Goal: Communication & Community: Answer question/provide support

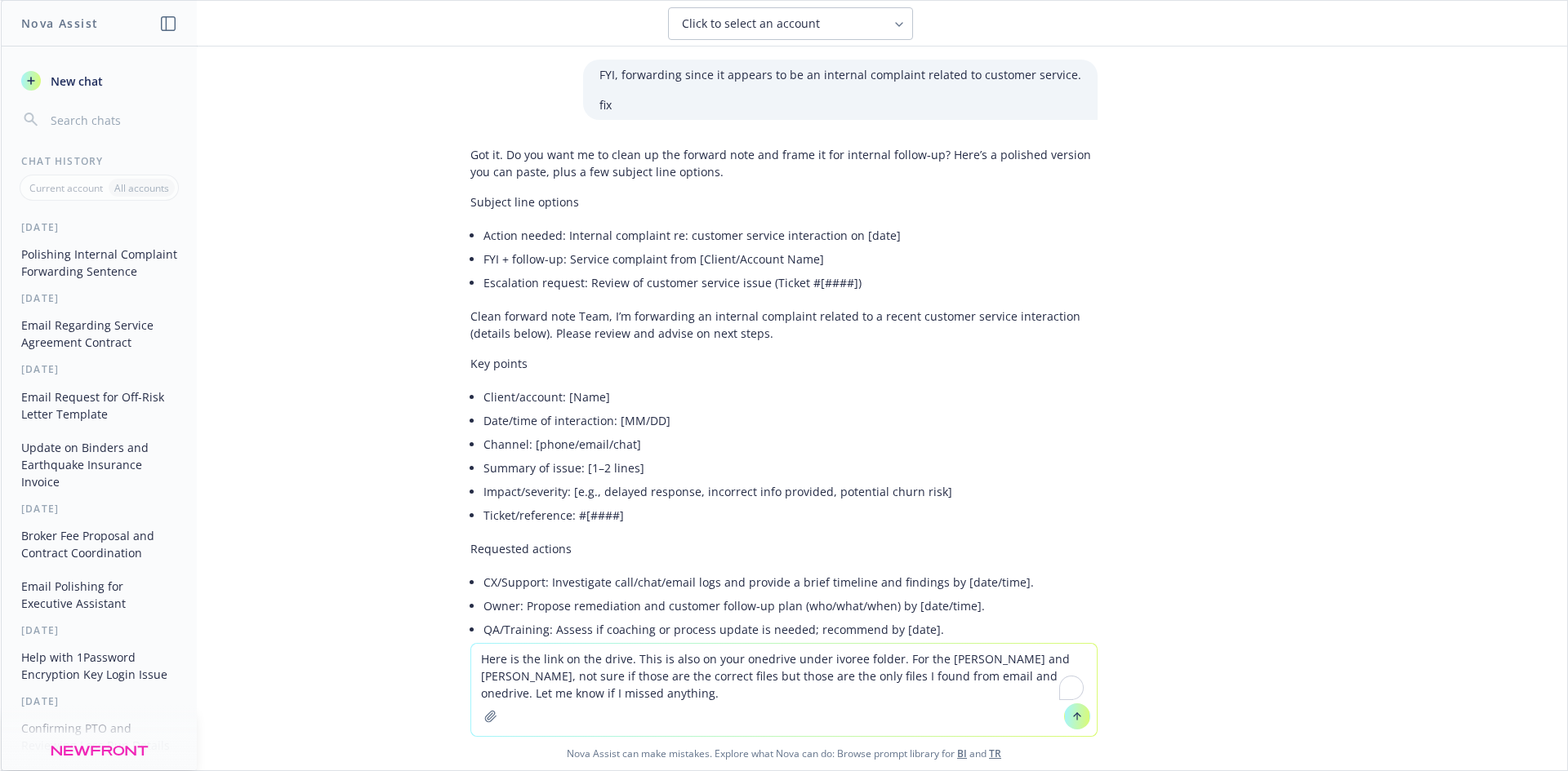
scroll to position [640, 0]
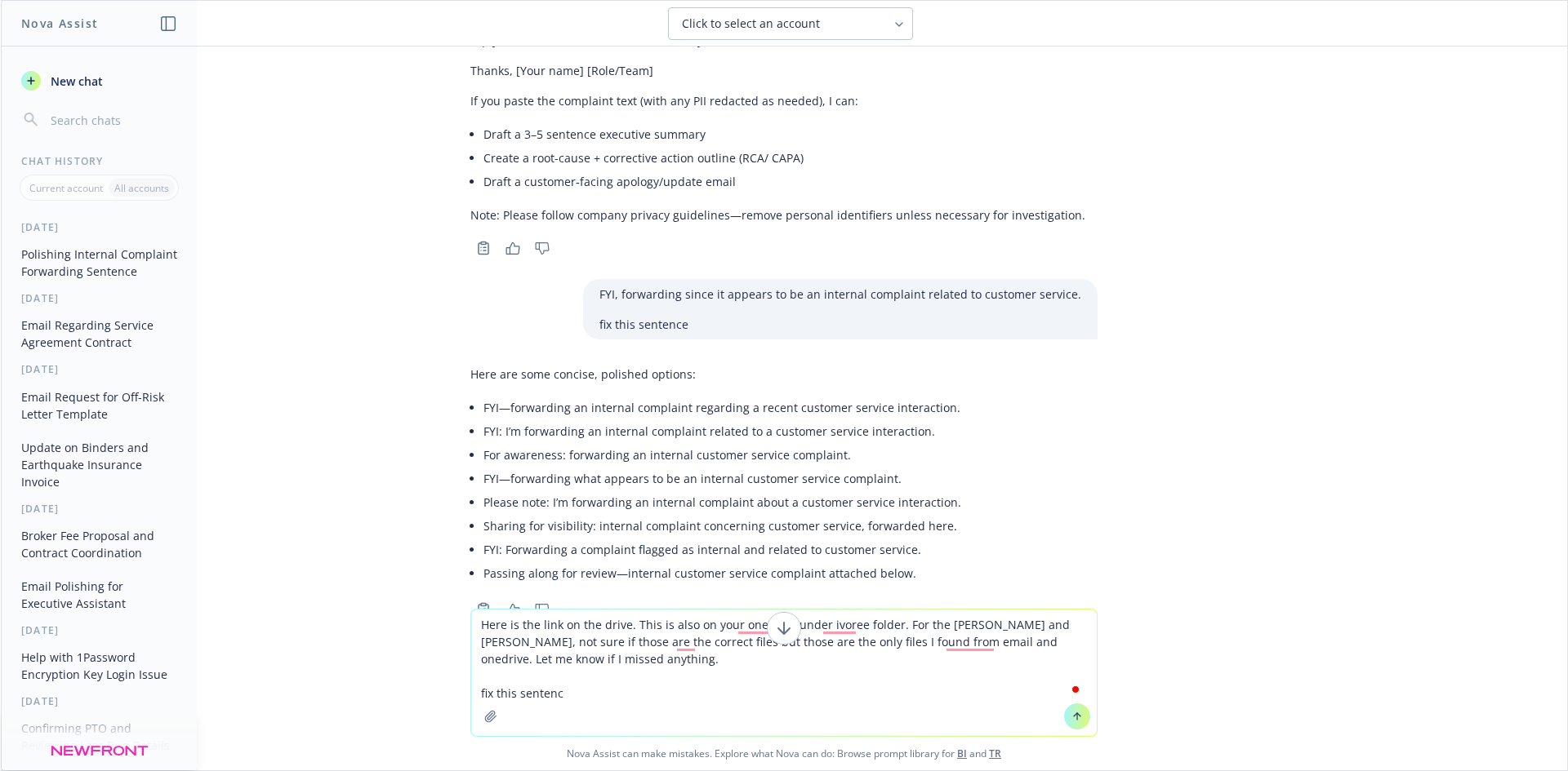
type textarea "Here is the link on the drive. This is also on your onedrive under ivoree folde…"
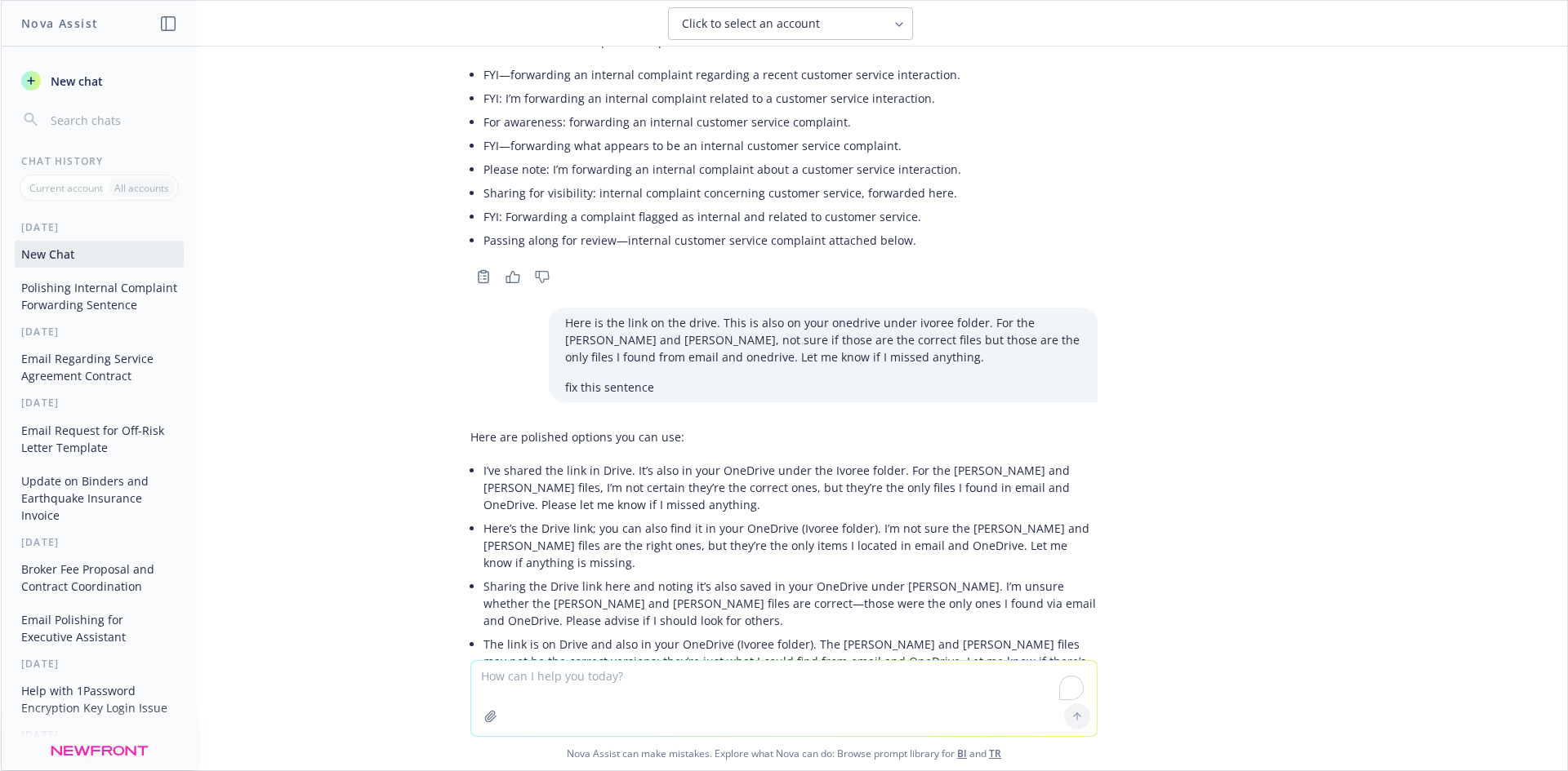
scroll to position [1102, 0]
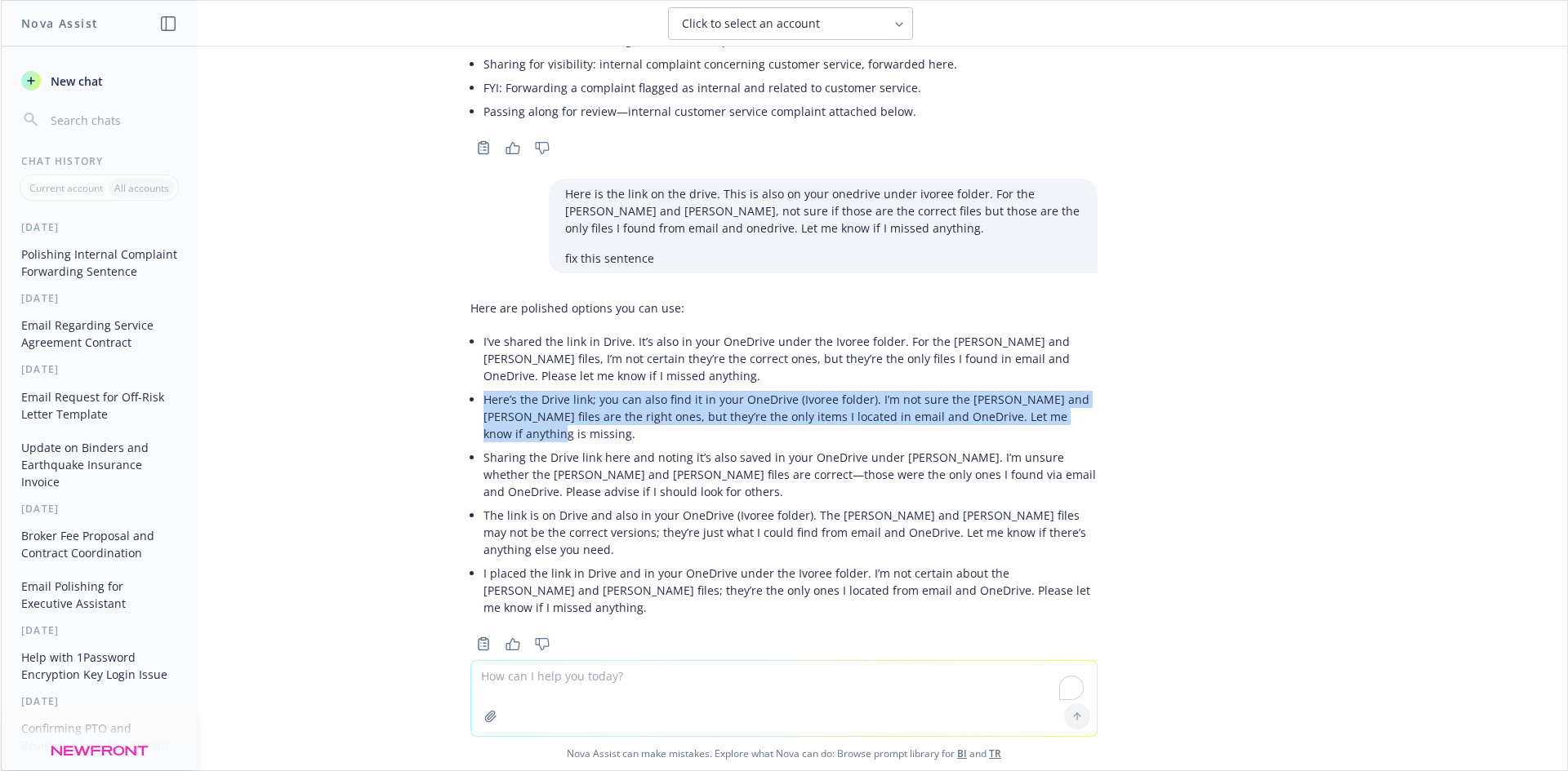
drag, startPoint x: 515, startPoint y: 437, endPoint x: 459, endPoint y: 398, distance: 68.2
click at [483, 398] on li "Here’s the Drive link; you can also find it in your OneDrive (Ivoree folder). I…" at bounding box center [790, 416] width 614 height 58
copy p "Here’s the Drive link; you can also find it in your OneDrive (Ivoree folder). I…"
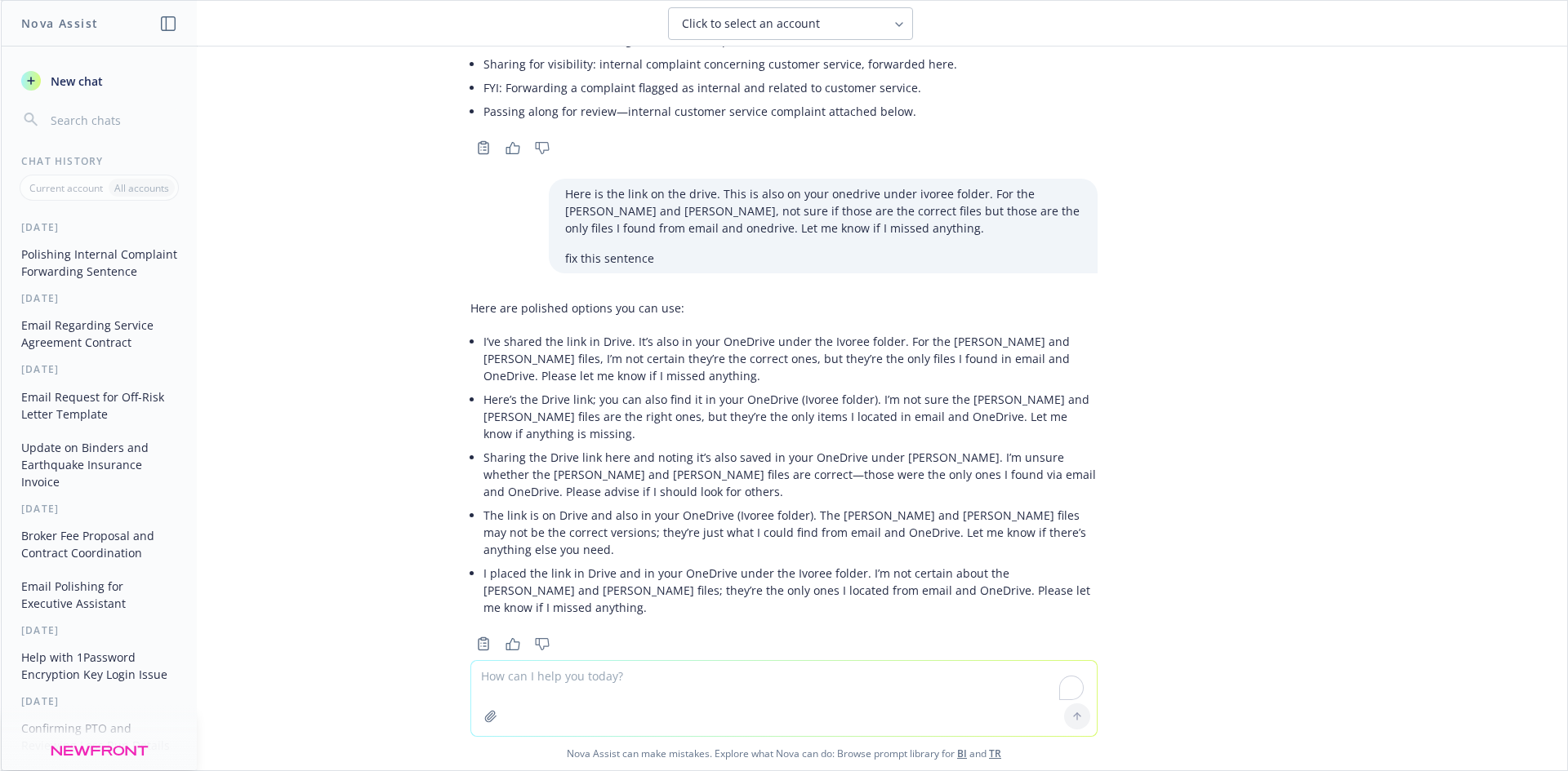
drag, startPoint x: 570, startPoint y: 688, endPoint x: 579, endPoint y: 690, distance: 9.2
click at [570, 688] on textarea "To enrich screen reader interactions, please activate Accessibility in Grammarl…" at bounding box center [783, 698] width 625 height 75
paste textarea "Hi @[PERSON_NAME] Filling in for Jenn here, [DATE] 11 am or 1 pm PDT works best…"
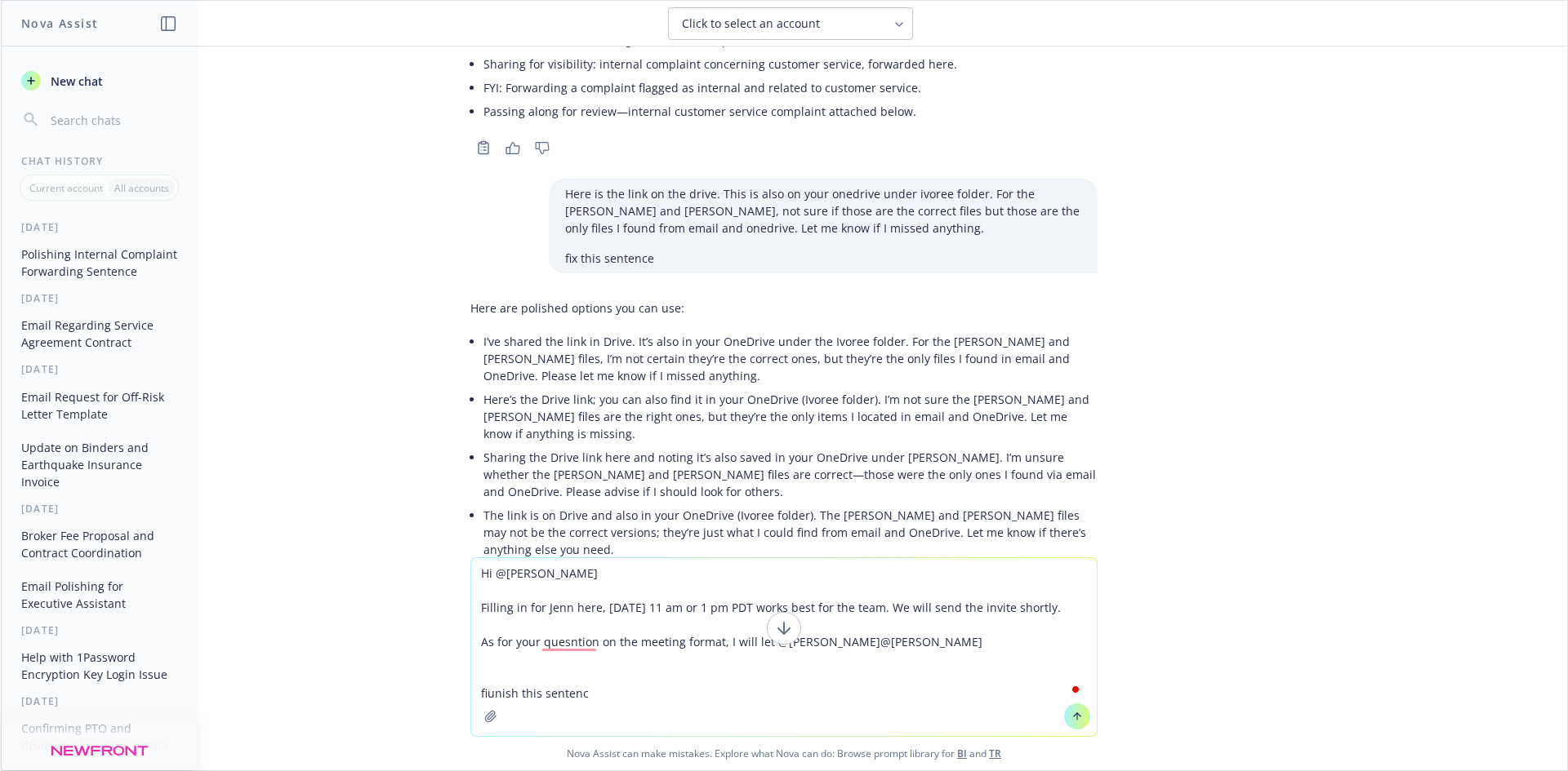
type textarea "Hi @[PERSON_NAME] Filling in for Jenn here, [DATE] 11 am or 1 pm PDT works best…"
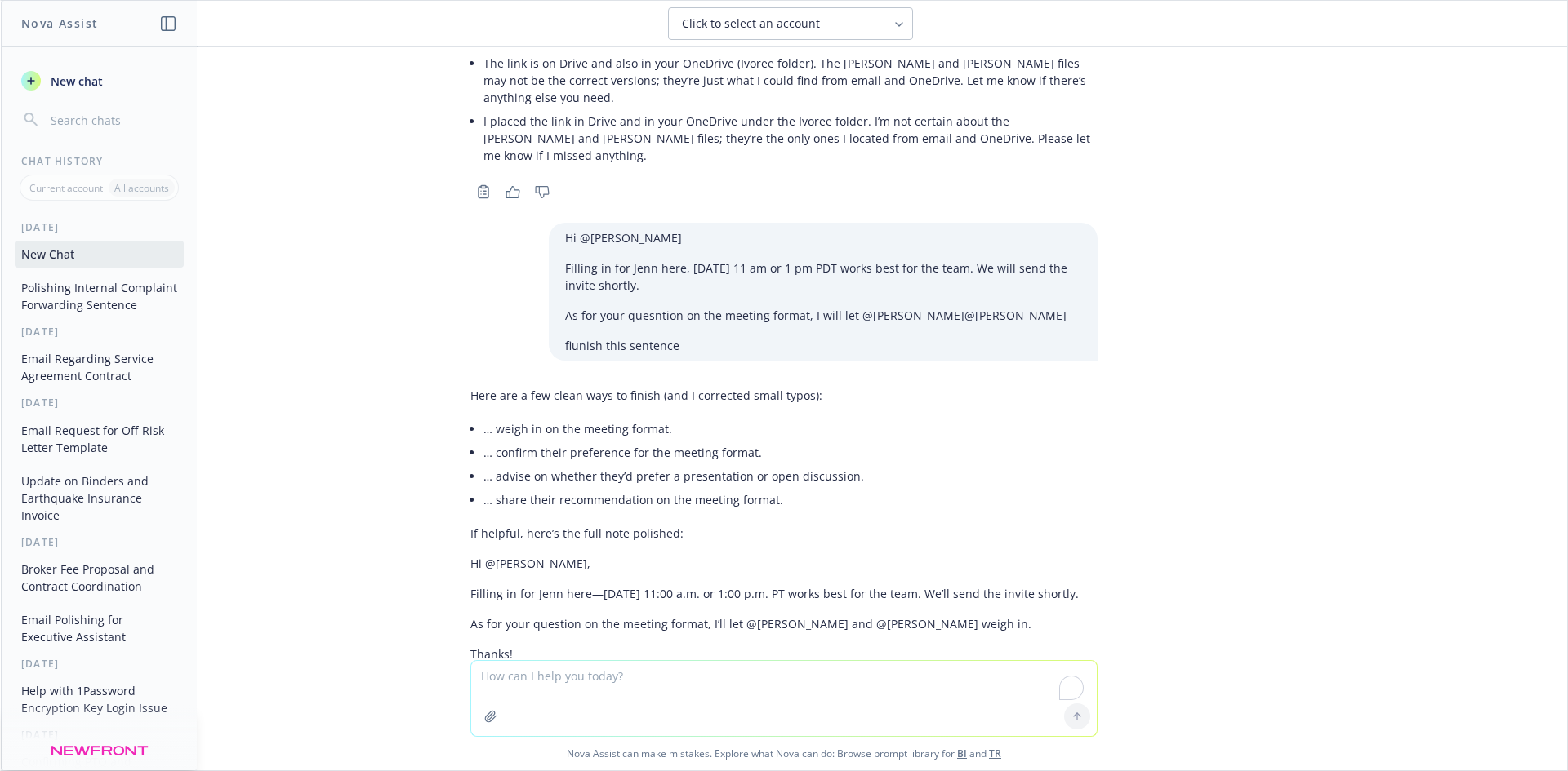
scroll to position [1598, 0]
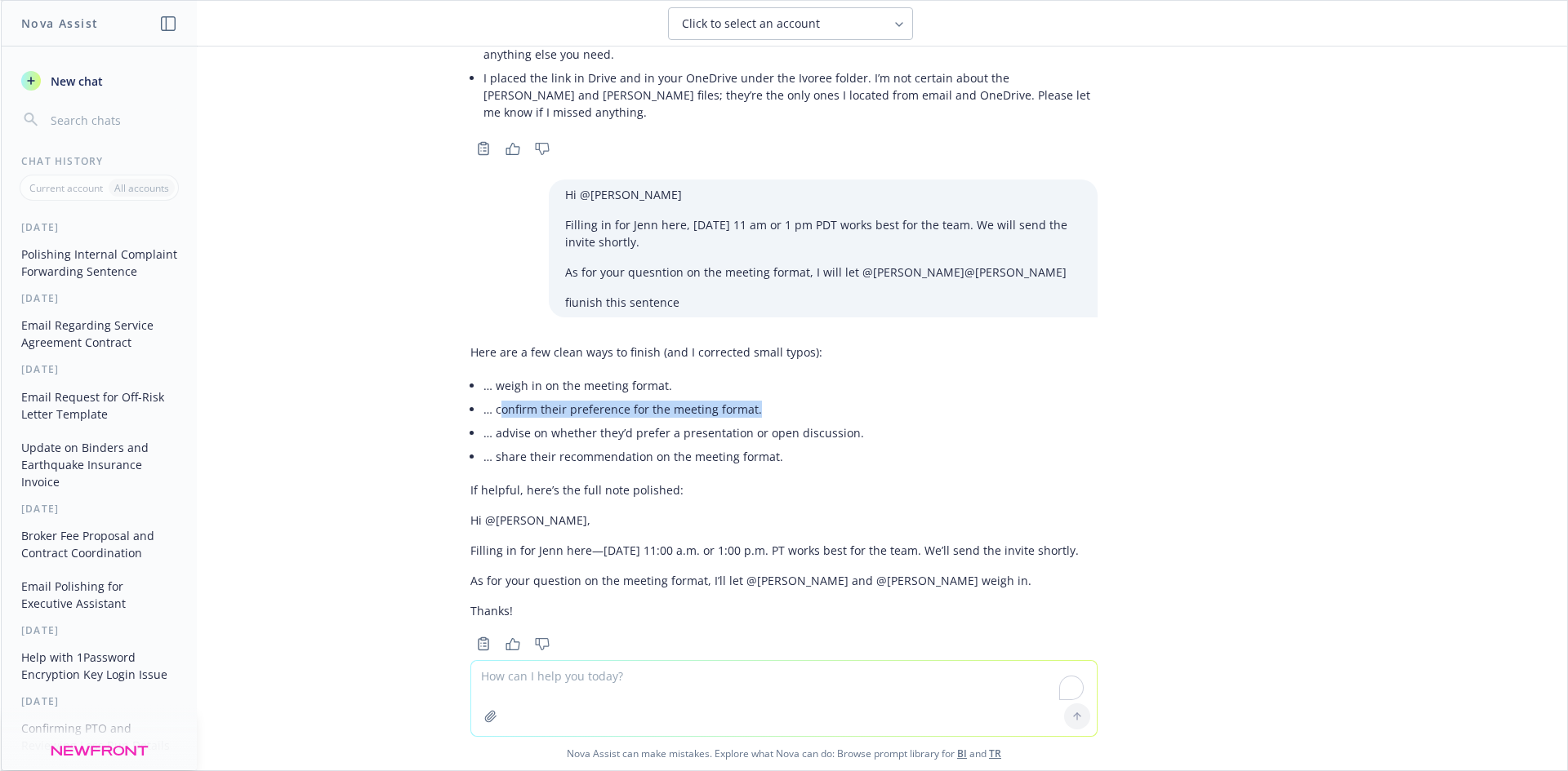
drag, startPoint x: 723, startPoint y: 367, endPoint x: 488, endPoint y: 372, distance: 235.1
click at [488, 397] on li "… confirm their preference for the meeting format." at bounding box center [781, 409] width 596 height 23
click at [484, 397] on li "… confirm their preference for the meeting format." at bounding box center [781, 409] width 596 height 23
copy li "confirm their preference for the meeting format."
drag, startPoint x: 728, startPoint y: 697, endPoint x: 687, endPoint y: 602, distance: 103.5
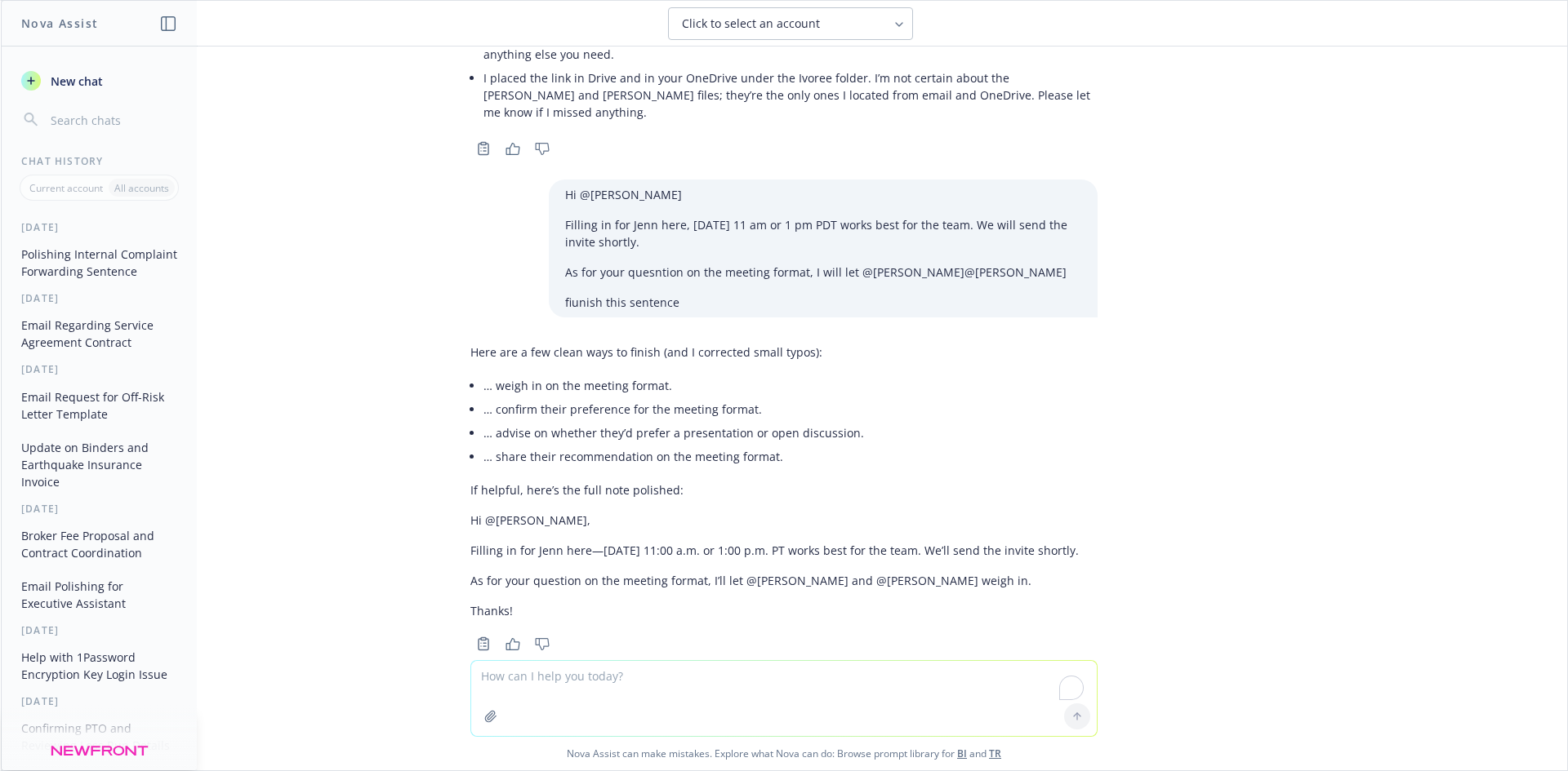
click at [730, 696] on textarea "To enrich screen reader interactions, please activate Accessibility in Grammarl…" at bounding box center [783, 698] width 625 height 75
paste textarea "confirm their preference for the meeting format."
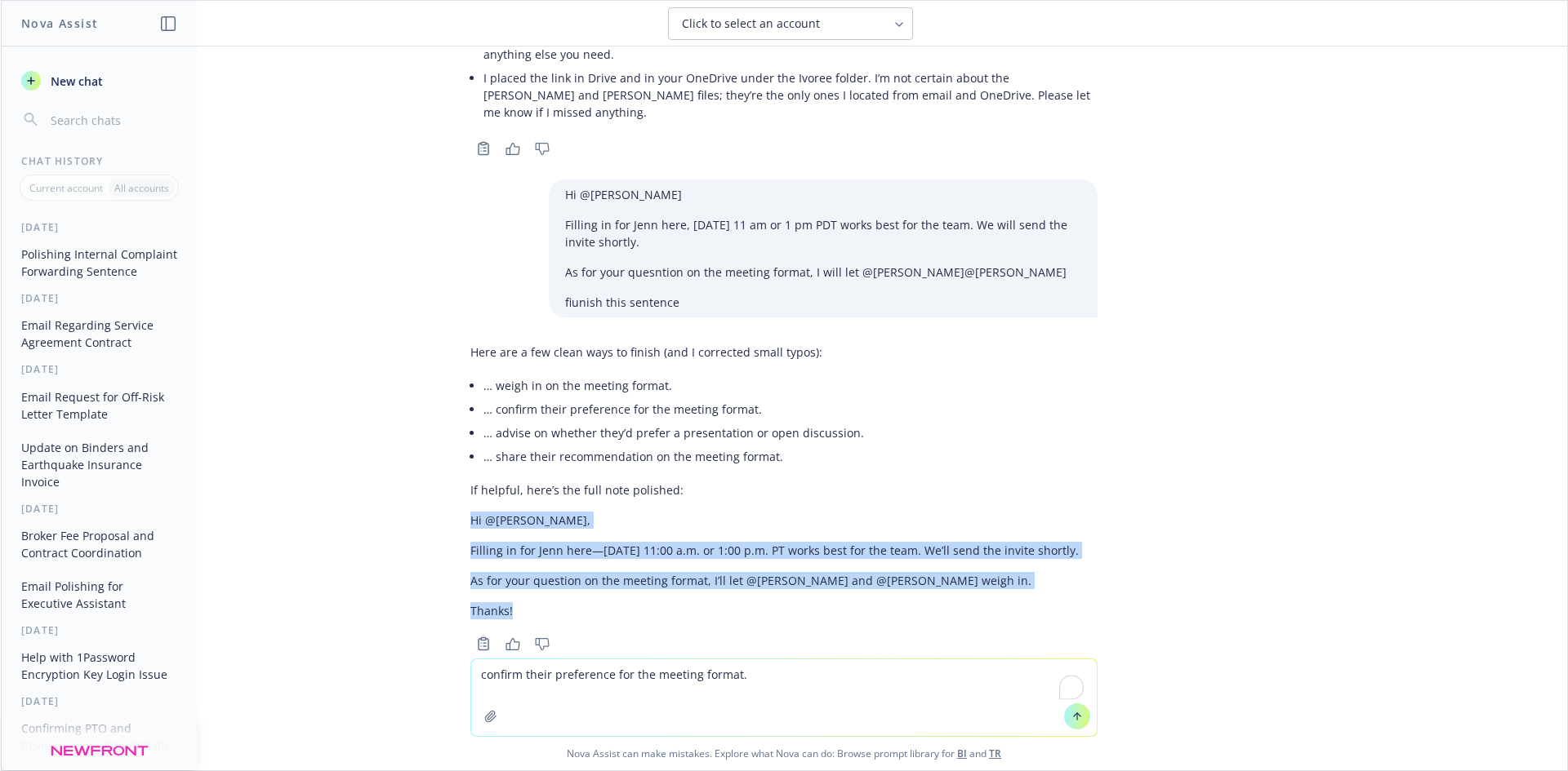
drag, startPoint x: 434, startPoint y: 481, endPoint x: 516, endPoint y: 589, distance: 135.6
click at [514, 588] on div "FYI, forwarding since it appears to be an internal complaint related to custome…" at bounding box center [784, 352] width 1566 height 612
copy div "Hi @[PERSON_NAME], Filling in for Jenn here—[DATE] 11:00 a.m. or 1:00 p.m. PT w…"
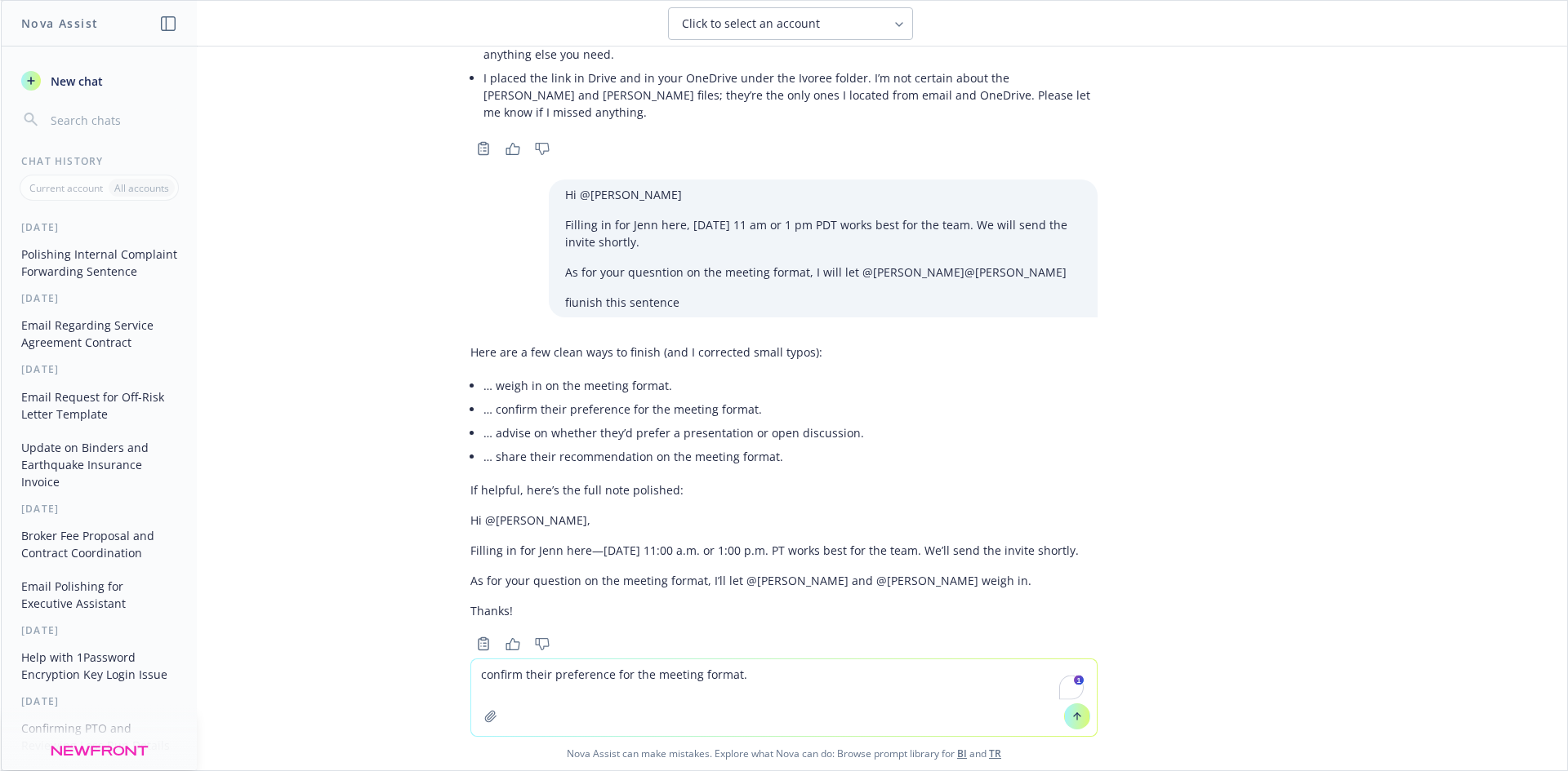
click at [472, 679] on textarea "confirm their preference for the meeting format." at bounding box center [783, 698] width 625 height 77
drag, startPoint x: 534, startPoint y: 661, endPoint x: 617, endPoint y: 675, distance: 84.2
click at [537, 659] on textarea "confirm their preference for the meeting format." at bounding box center [783, 689] width 625 height 92
paste textarea "Hi @[PERSON_NAME], Filling in for Jenn here—[DATE] 11:00 a.m. or 1:00 p.m. PT w…"
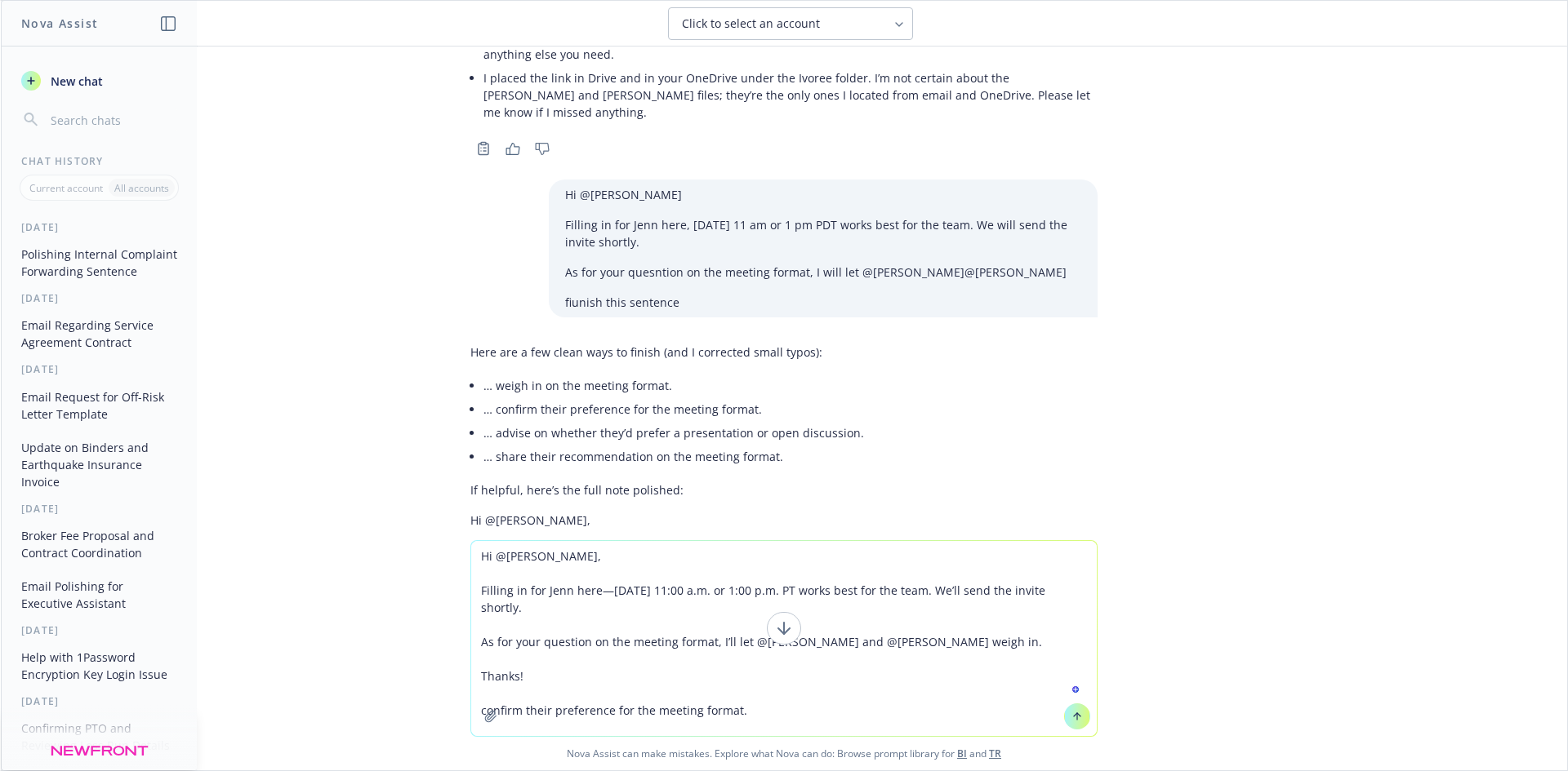
drag, startPoint x: 749, startPoint y: 689, endPoint x: 473, endPoint y: 696, distance: 276.1
click at [473, 696] on textarea "Hi @[PERSON_NAME], Filling in for Jenn here—[DATE] 11:00 a.m. or 1:00 p.m. PT w…" at bounding box center [783, 639] width 625 height 195
drag, startPoint x: 1052, startPoint y: 619, endPoint x: 981, endPoint y: 624, distance: 71.2
click at [981, 624] on textarea "Hi @[PERSON_NAME], Filling in for Jenn here—[DATE] 11:00 a.m. or 1:00 p.m. PT w…" at bounding box center [783, 639] width 625 height 195
paste textarea "confirm their preference for the meeting format"
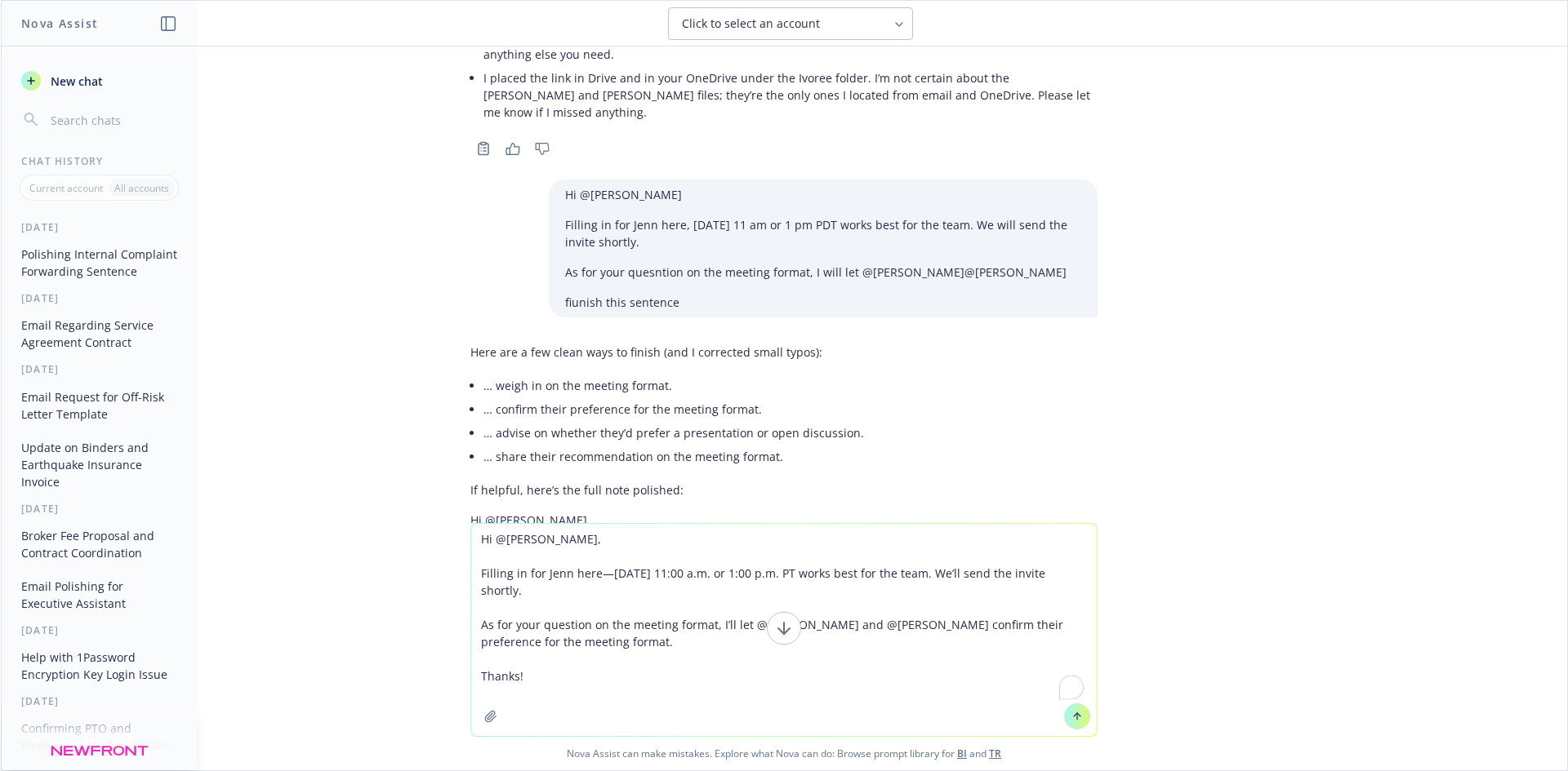
click at [505, 624] on textarea "Hi @[PERSON_NAME], Filling in for Jenn here—[DATE] 11:00 a.m. or 1:00 p.m. PT w…" at bounding box center [783, 629] width 625 height 212
click at [491, 625] on textarea "Hi @[PERSON_NAME], Filling in for Jenn here—[DATE] 11:00 a.m. or 1:00 p.m. PT w…" at bounding box center [783, 629] width 625 height 212
type textarea "Hi @[PERSON_NAME], Filling in for Jenn here—[DATE] 11:00 a.m. or 1:00 p.m. PT w…"
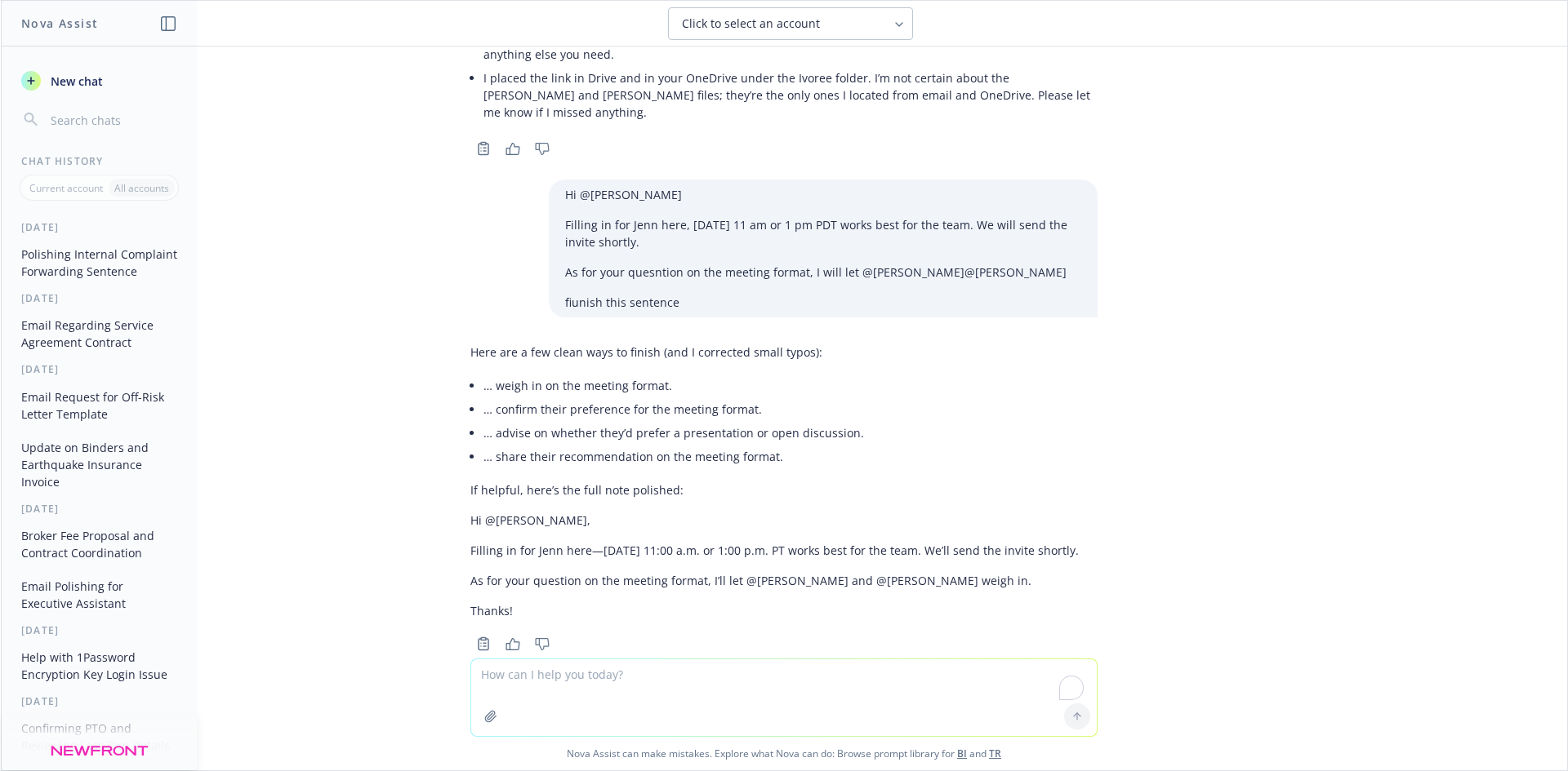
paste textarea "Hi [PERSON_NAME], I hope you're doing well. I will be on extended PTO due to a …"
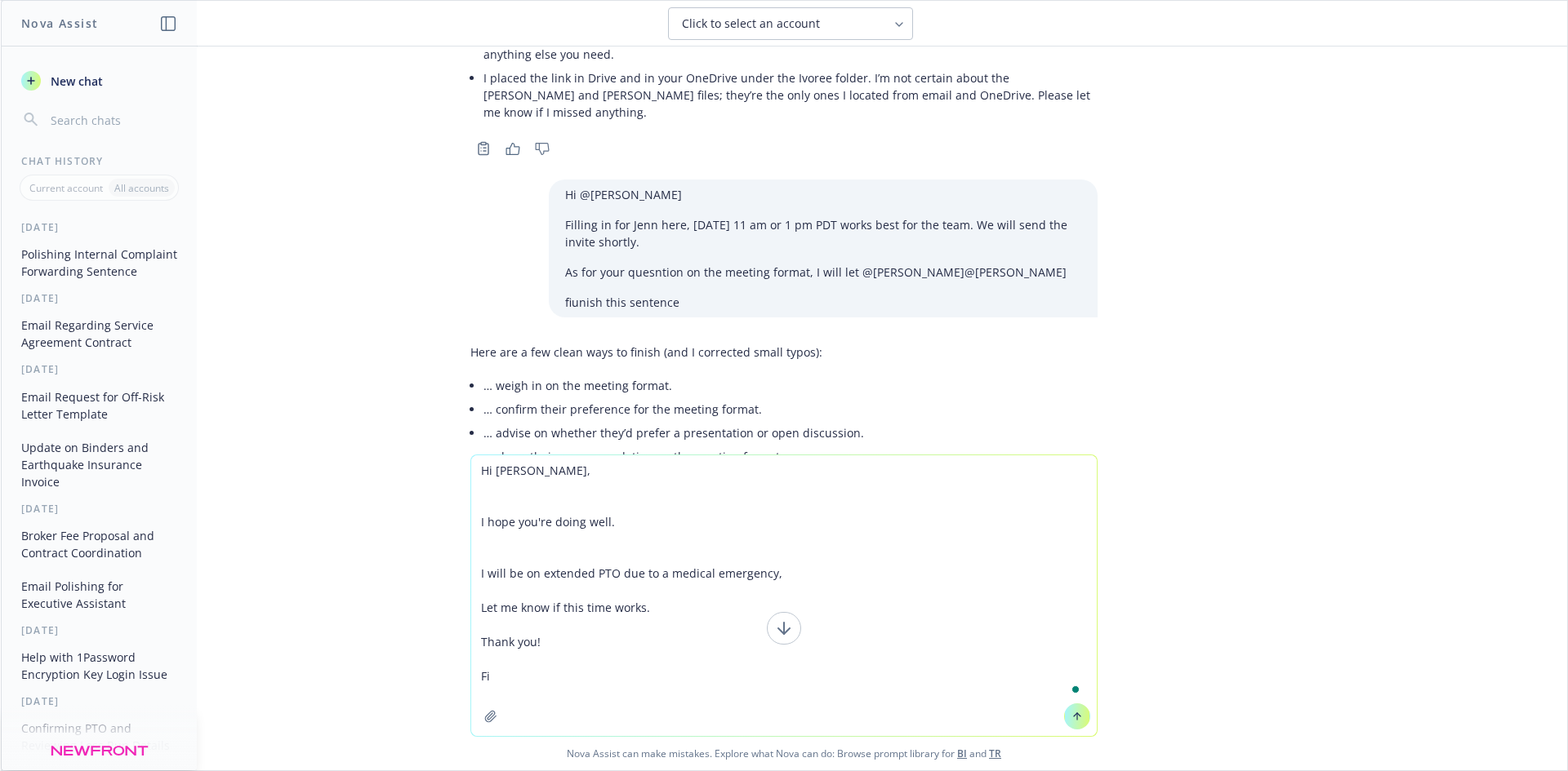
type textarea "Hi [PERSON_NAME], I hope you're doing well. I will be on extended PTO due to a …"
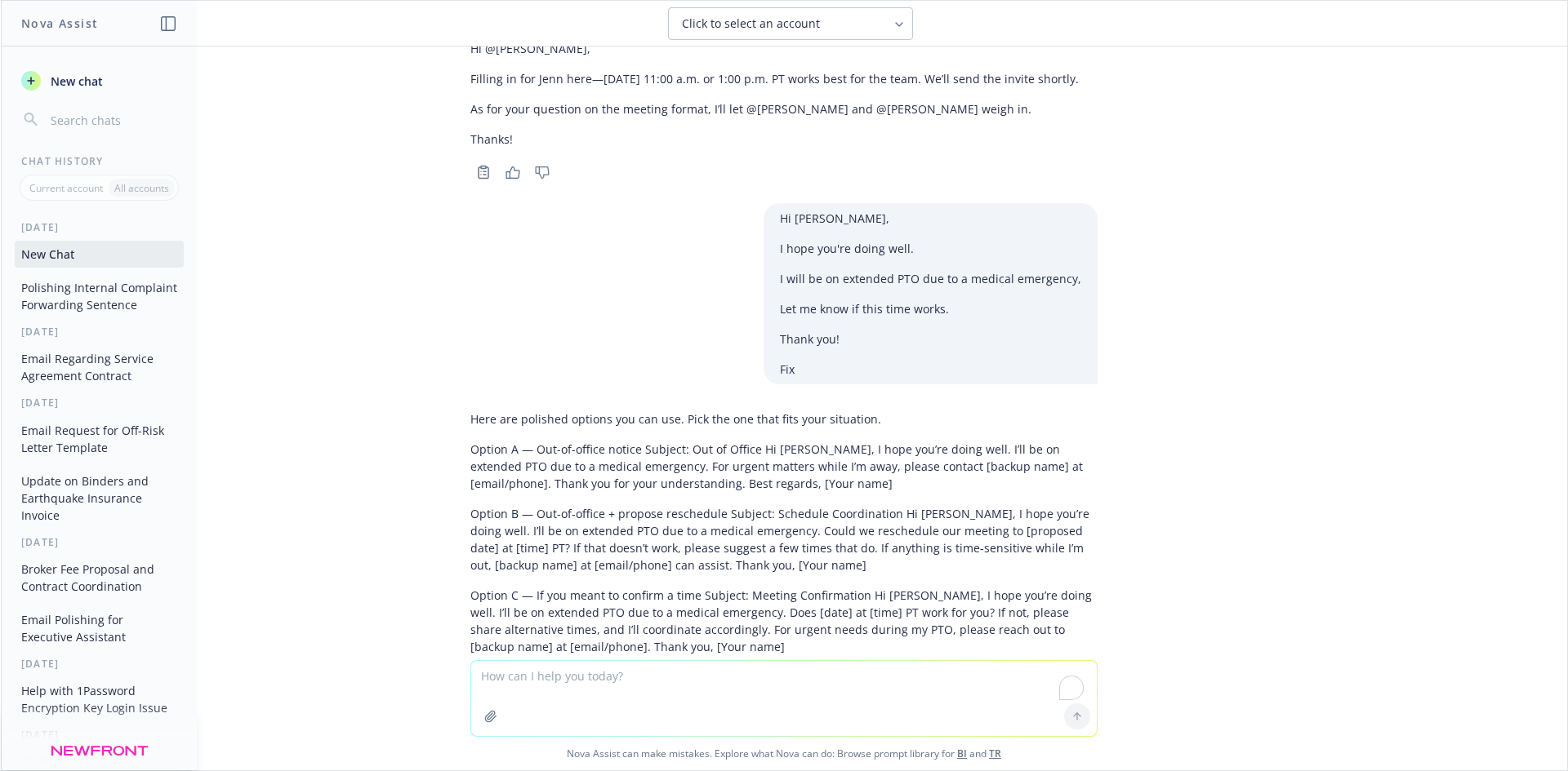
scroll to position [2105, 0]
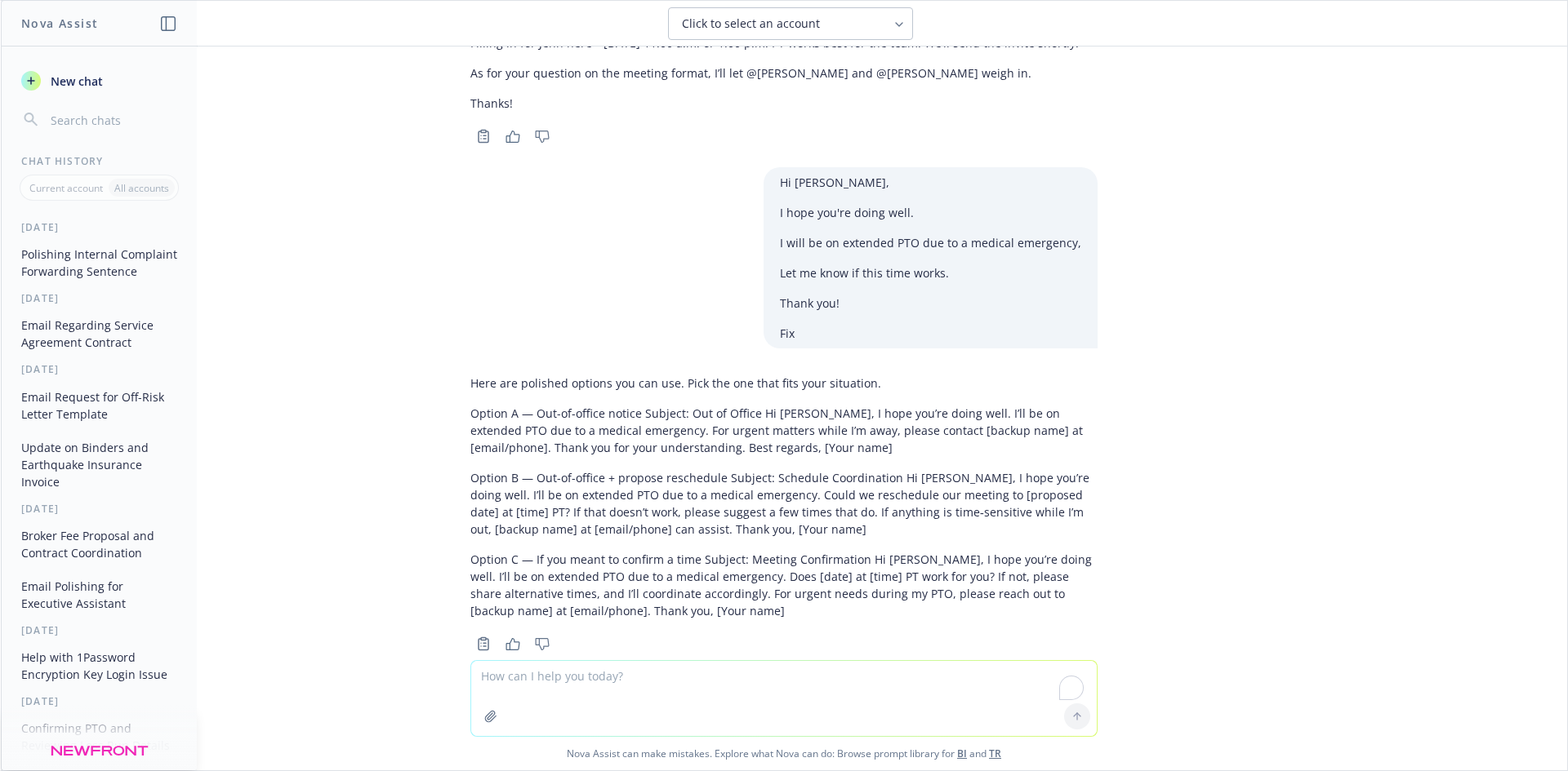
click at [519, 683] on textarea "To enrich screen reader interactions, please activate Accessibility in Grammarl…" at bounding box center [783, 698] width 625 height 75
paste textarea "Good morning So, [PERSON_NAME] will be in [GEOGRAPHIC_DATA] on a tour during th…"
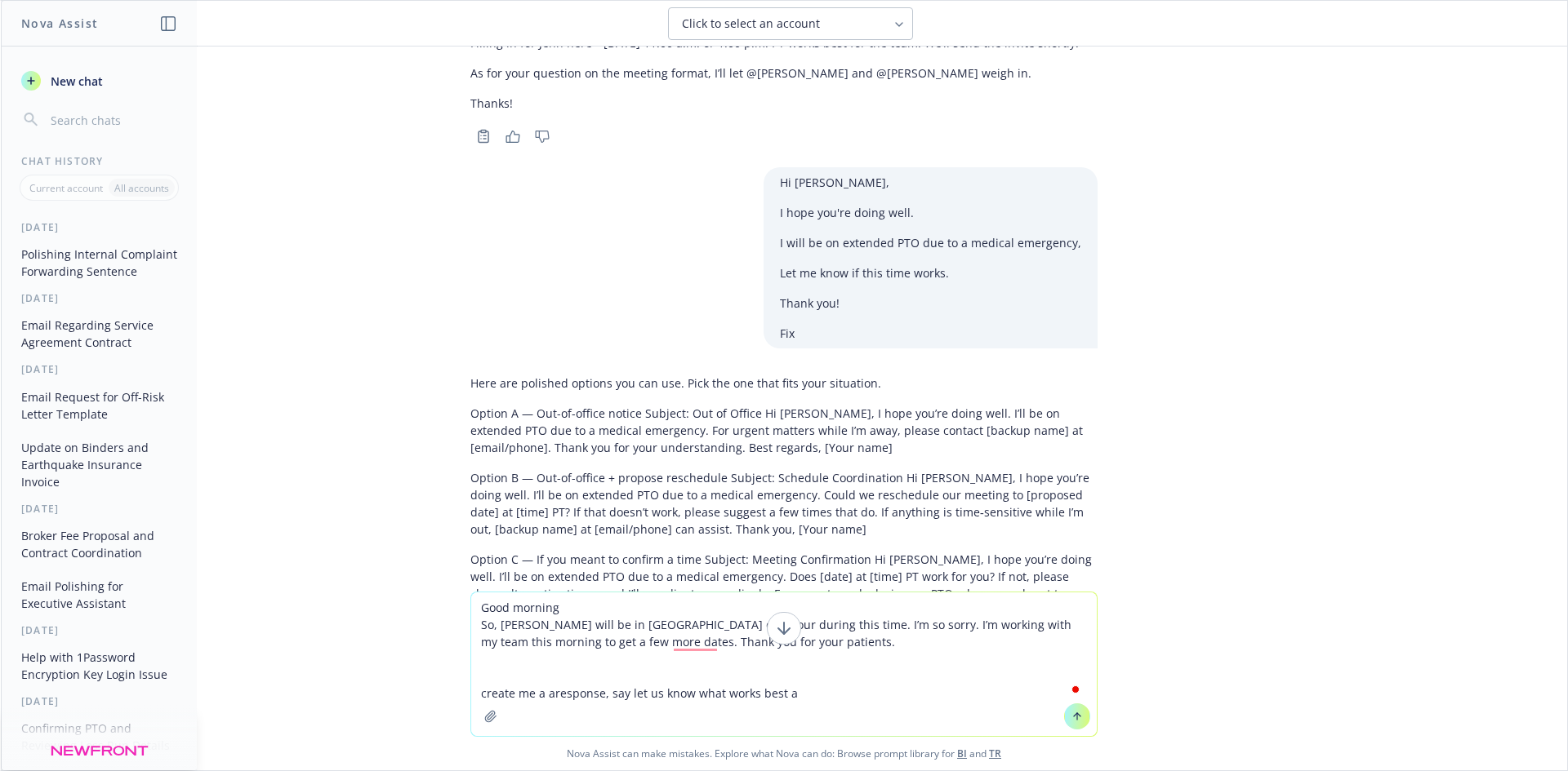
type textarea "Good morning So, [PERSON_NAME] will be in [GEOGRAPHIC_DATA] on a tour during th…"
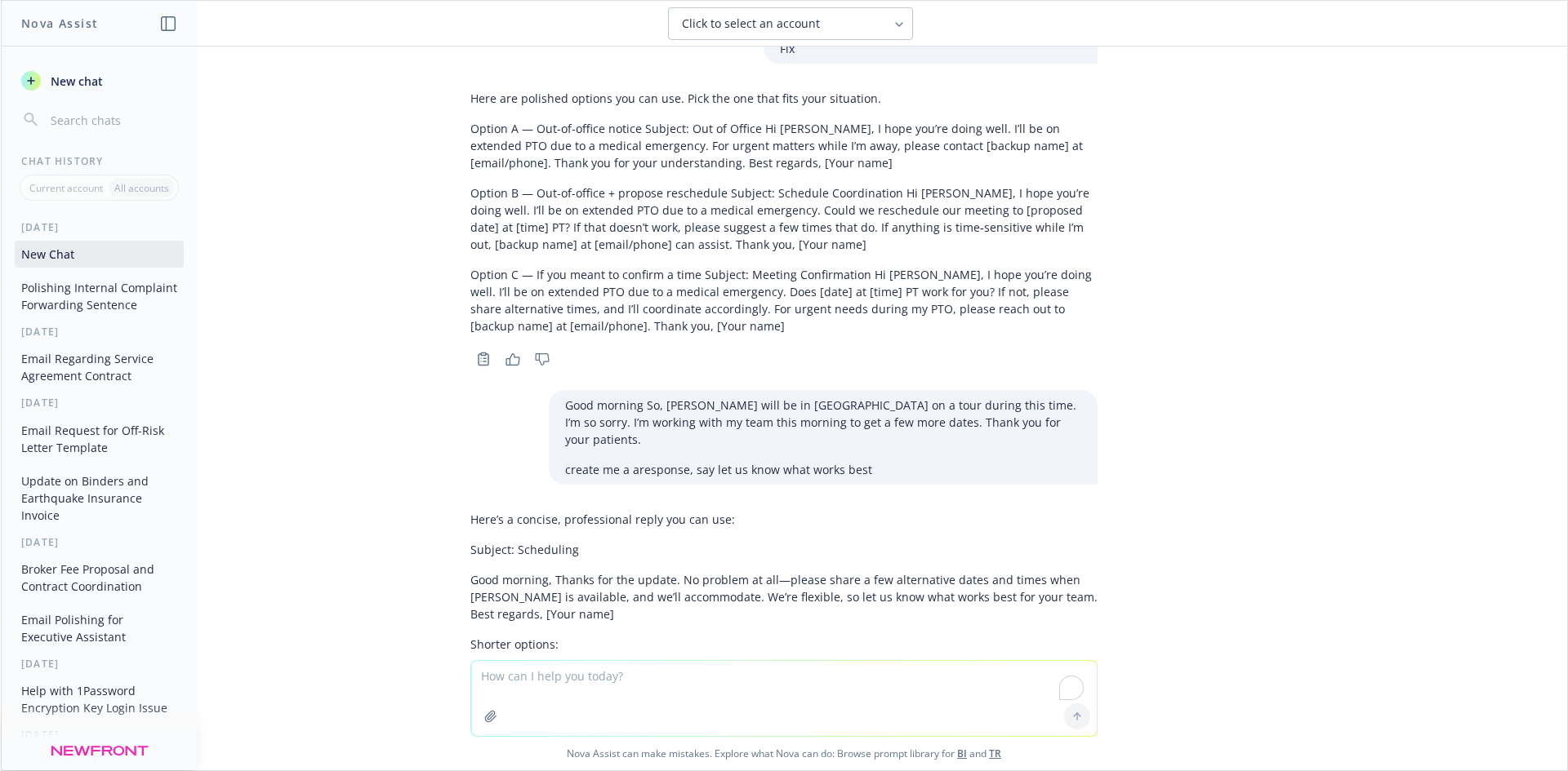
scroll to position [2483, 0]
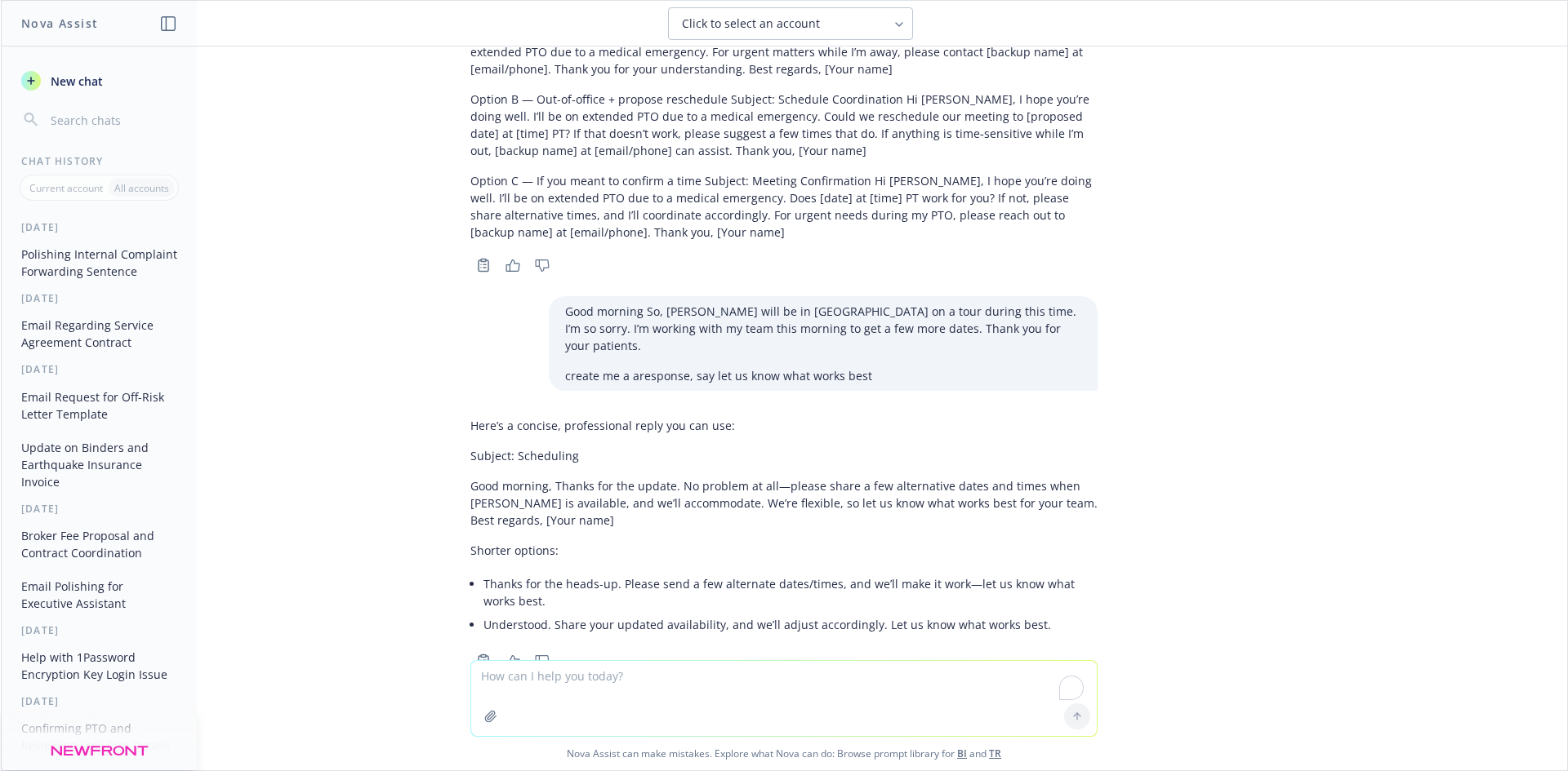
click at [645, 688] on textarea "To enrich screen reader interactions, please activate Accessibility in Grammarl…" at bounding box center [783, 698] width 625 height 75
type textarea "l"
type textarea "less formal"
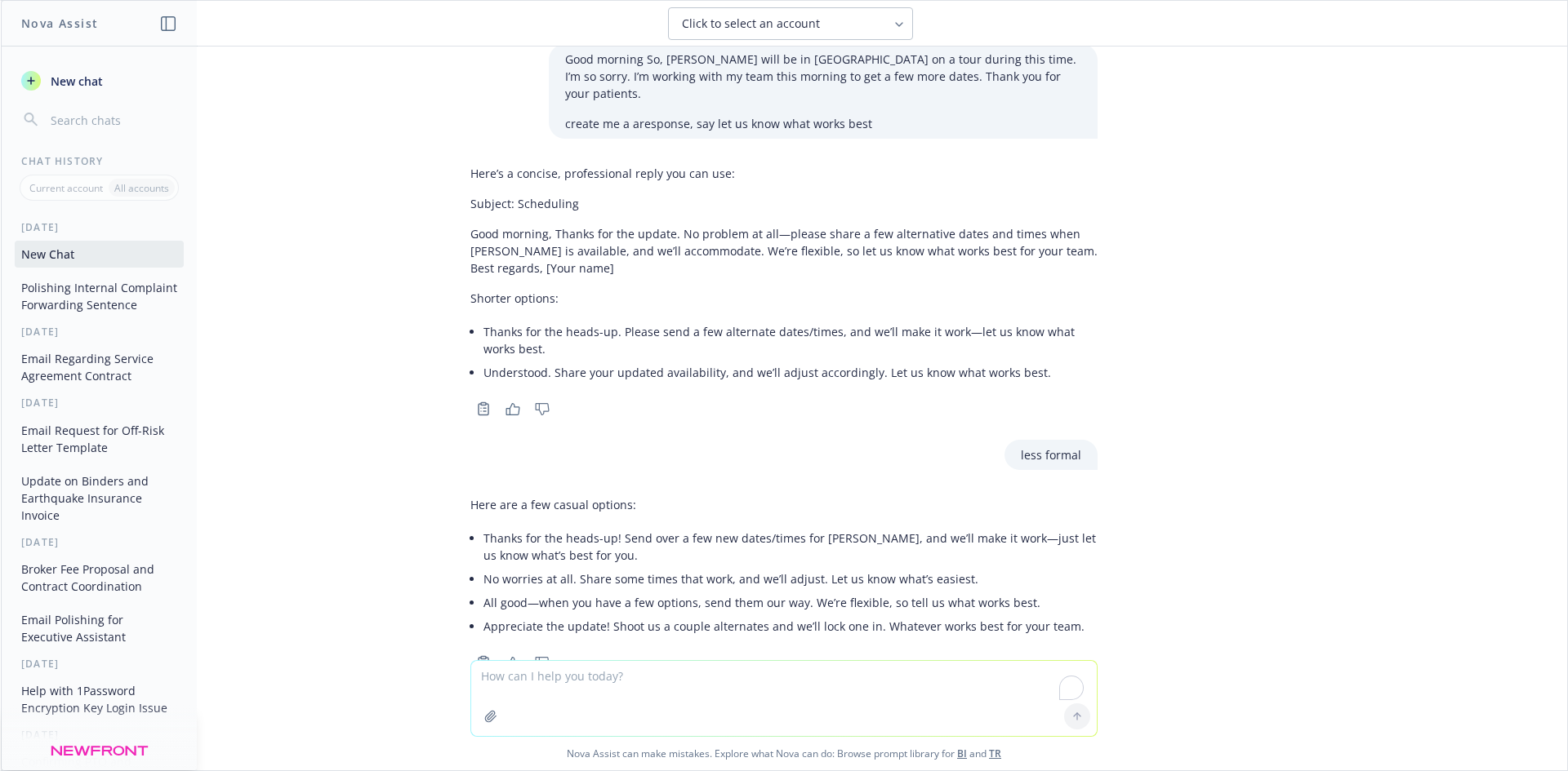
scroll to position [2737, 0]
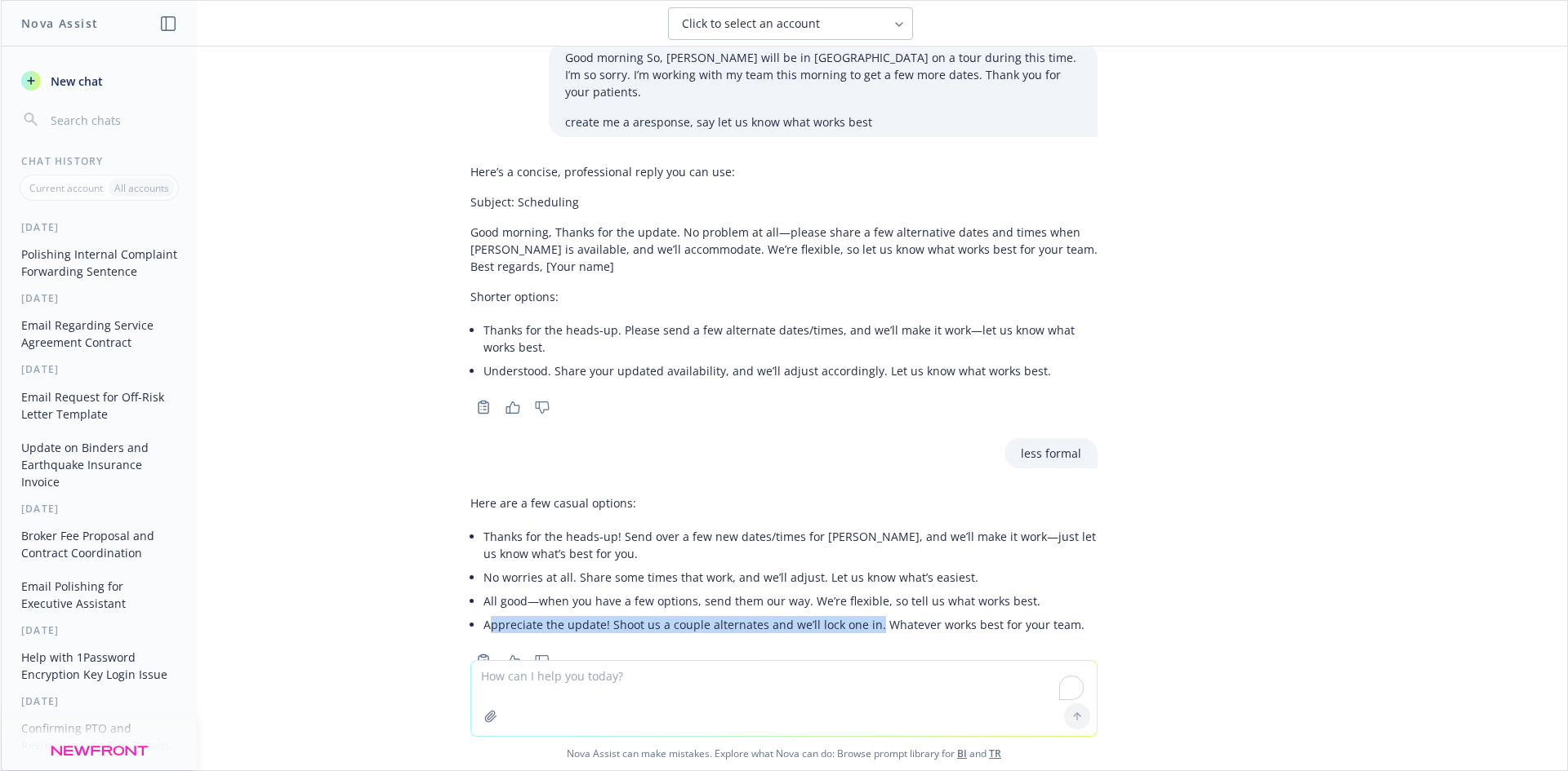
drag, startPoint x: 477, startPoint y: 570, endPoint x: 861, endPoint y: 588, distance: 384.4
click at [861, 588] on div "Here are a few casual options: Thanks for the heads-up! Send over a few new dat…" at bounding box center [783, 565] width 627 height 155
copy li "ppreciate the update! Shoot us a couple alternates and we’ll lock one in."
drag, startPoint x: 449, startPoint y: 576, endPoint x: 467, endPoint y: 579, distance: 18.2
click at [450, 576] on div "FYI, forwarding since it appears to be an internal complaint related to custome…" at bounding box center [784, 353] width 1566 height 614
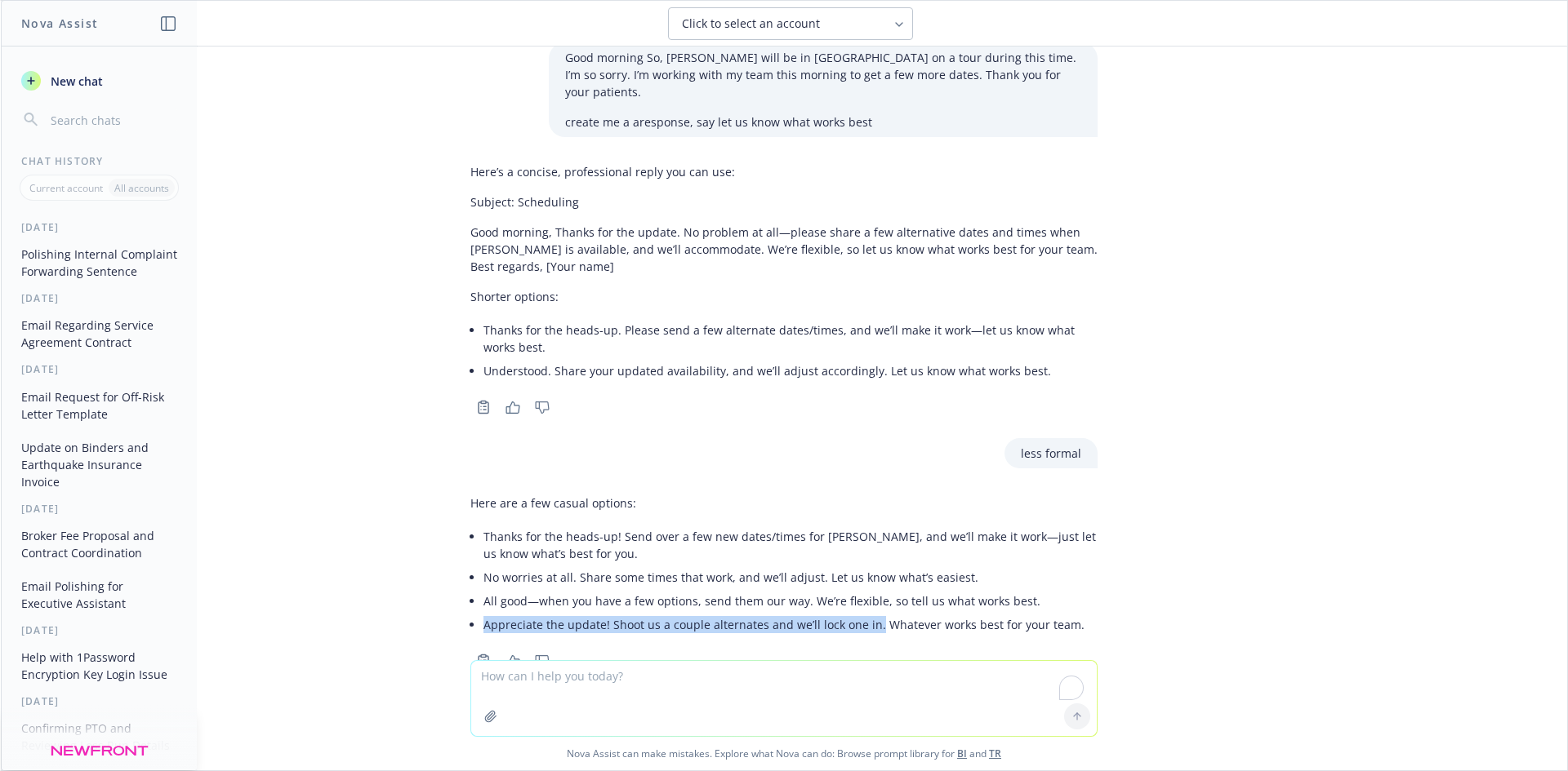
drag, startPoint x: 474, startPoint y: 576, endPoint x: 860, endPoint y: 582, distance: 386.0
click at [860, 613] on li "Appreciate the update! Shoot us a couple alternates and we’ll lock one in. What…" at bounding box center [790, 625] width 614 height 23
copy li "Appreciate the update! Shoot us a couple alternates and we’ll lock one in."
click at [765, 663] on textarea "To enrich screen reader interactions, please activate Accessibility in Grammarl…" at bounding box center [783, 698] width 625 height 75
paste textarea "Appreciate the update! Shoot us a couple alternates and we’ll lock one in."
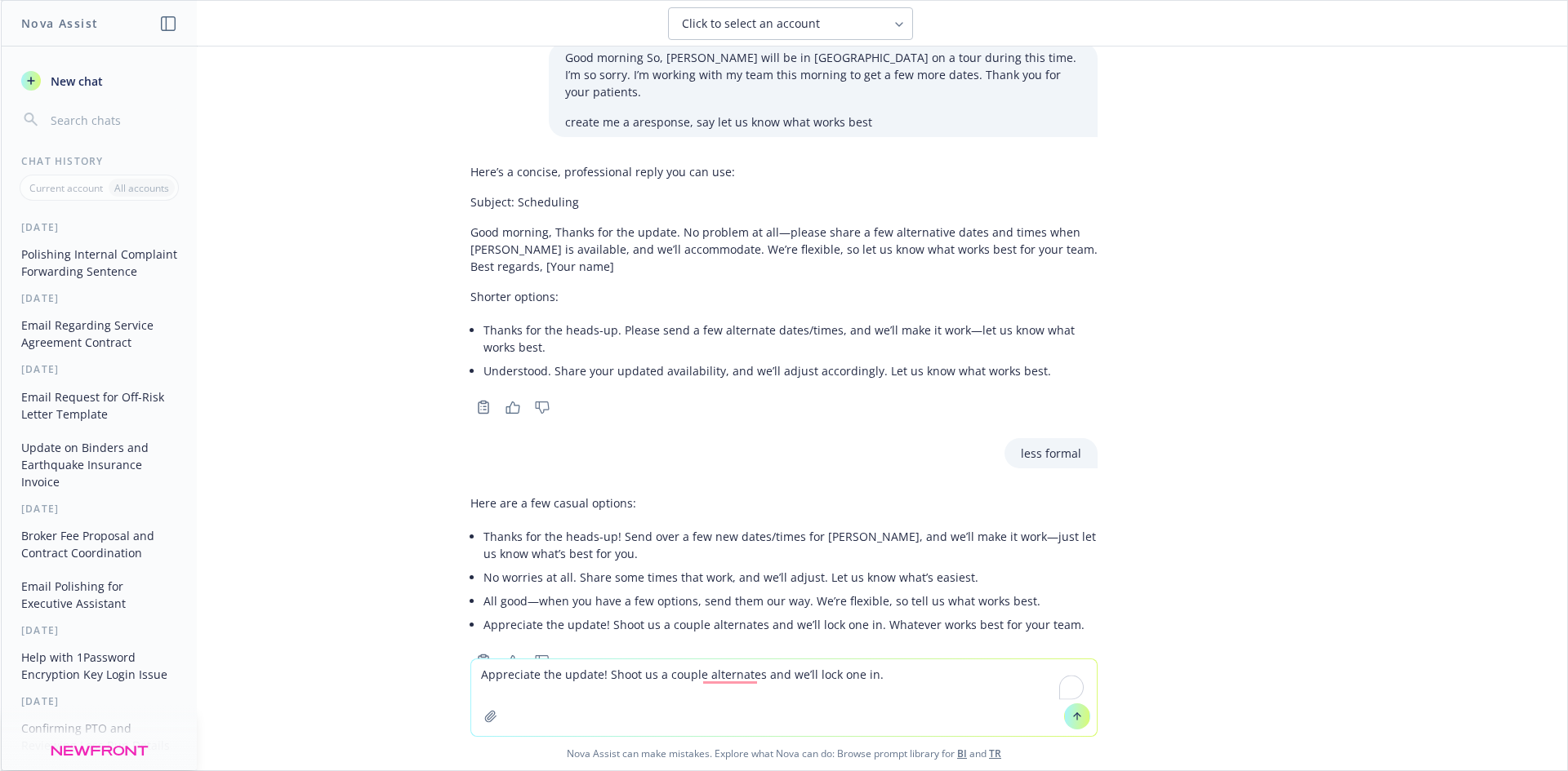
click at [622, 688] on textarea "Appreciate the update! Shoot us a couple alternates and we’ll lock one in." at bounding box center [783, 698] width 625 height 77
click at [648, 697] on textarea "Appreciate the update! Shoot us a couple alternates and we’ll lock one in." at bounding box center [783, 698] width 625 height 77
type textarea "Appreciate the update! Shoot us a couple alternates and we’ll lock one in."
drag, startPoint x: 613, startPoint y: 491, endPoint x: 795, endPoint y: 495, distance: 182.0
click at [797, 524] on li "Thanks for the heads-up! Send over a few new dates/times for [PERSON_NAME], and…" at bounding box center [790, 545] width 614 height 41
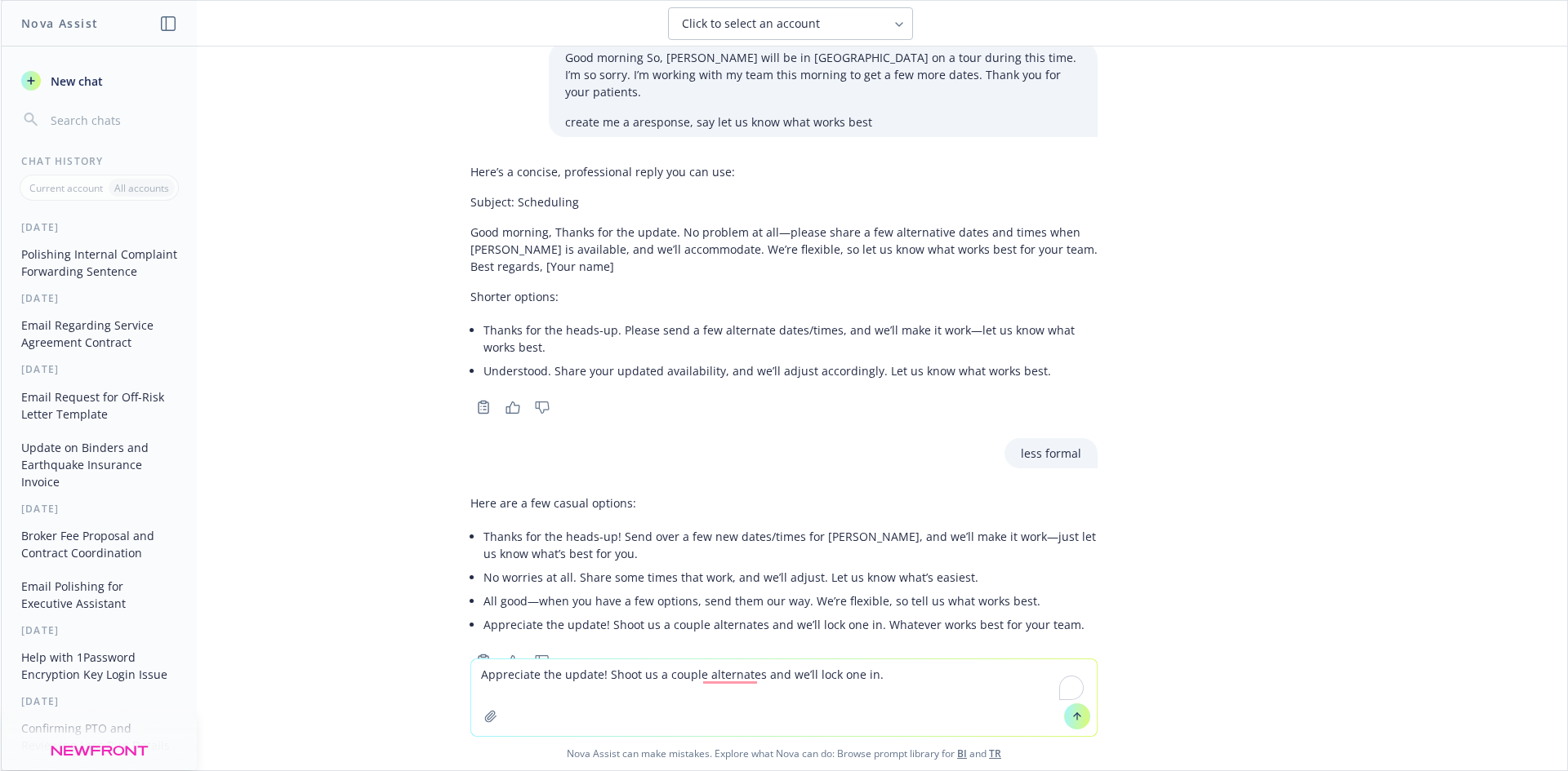
click at [744, 613] on li "Appreciate the update! Shoot us a couple alternates and we’ll lock one in. What…" at bounding box center [790, 625] width 614 height 23
drag, startPoint x: 797, startPoint y: 706, endPoint x: 815, endPoint y: 703, distance: 18.2
click at [798, 706] on textarea "Appreciate the update! Shoot us a couple alternates and we’ll lock one in." at bounding box center [783, 698] width 625 height 77
drag, startPoint x: 895, startPoint y: 694, endPoint x: 86, endPoint y: 98, distance: 1004.8
click at [623, 653] on div "FYI, forwarding since it appears to be an internal complaint related to custome…" at bounding box center [784, 409] width 1566 height 724
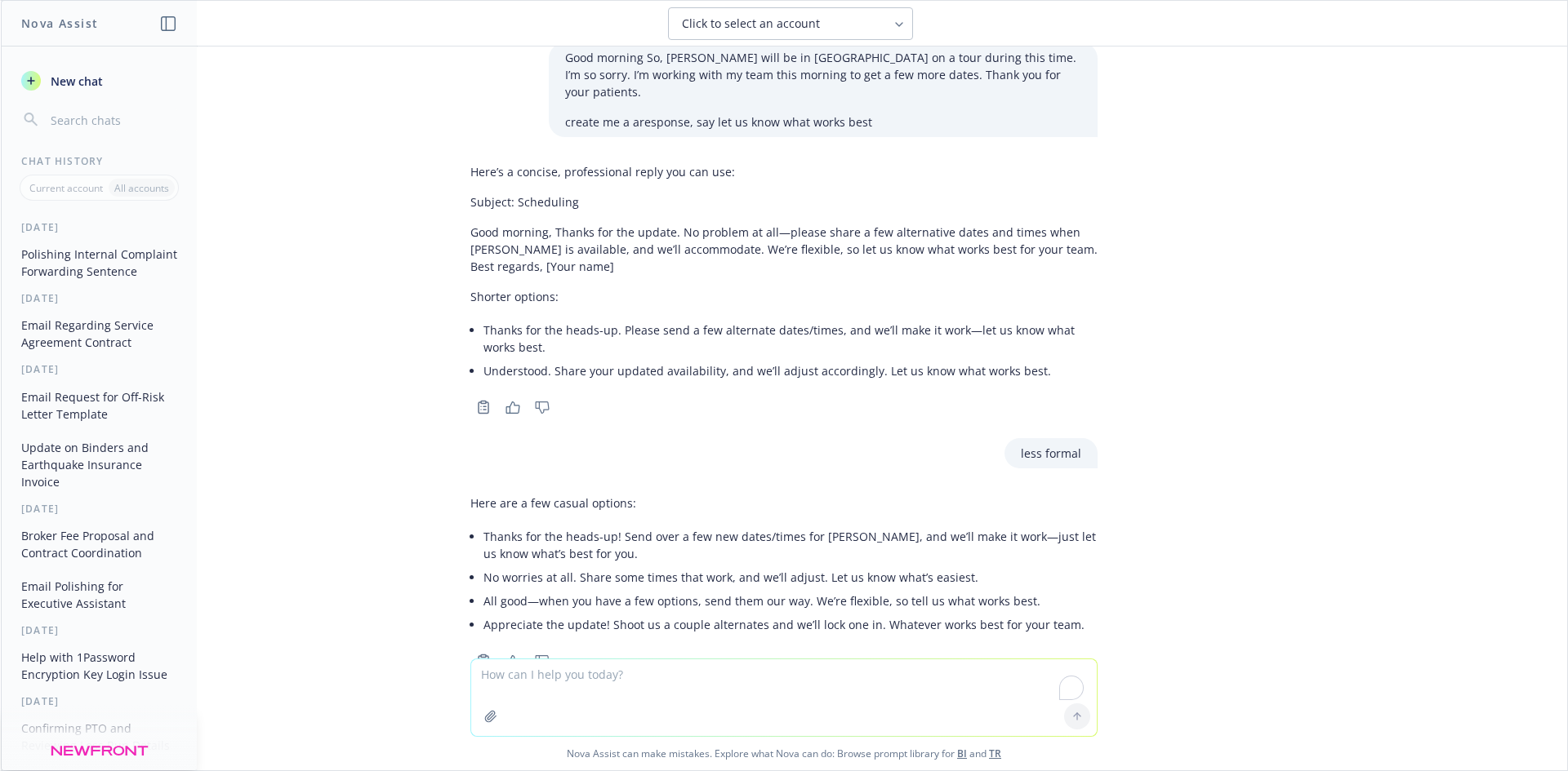
paste textarea "Hi [PERSON_NAME], No worries, appreciate the update! Let us know once you have …"
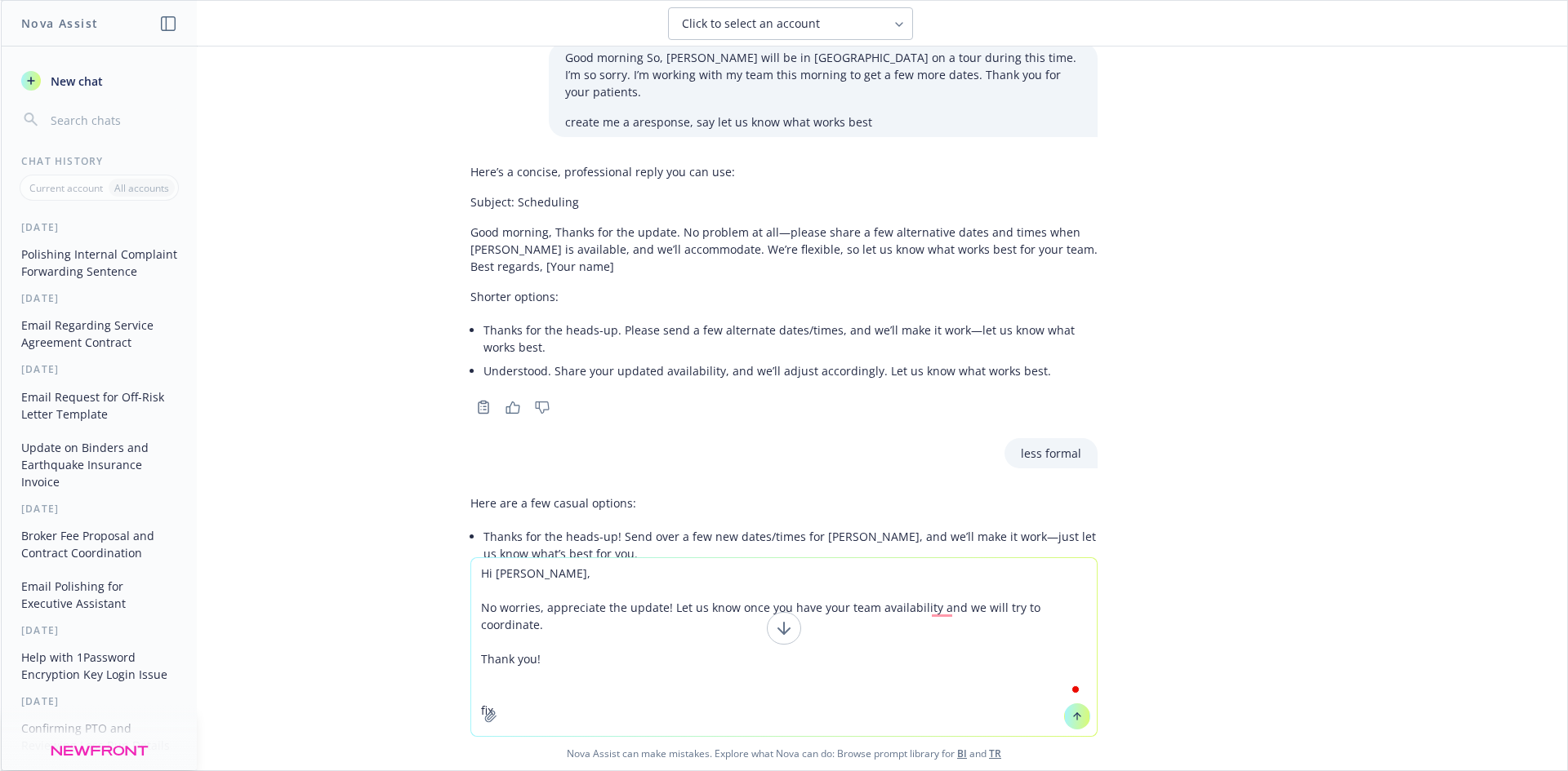
type textarea "Hi [PERSON_NAME], No worries, appreciate the update! Let us know once you have …"
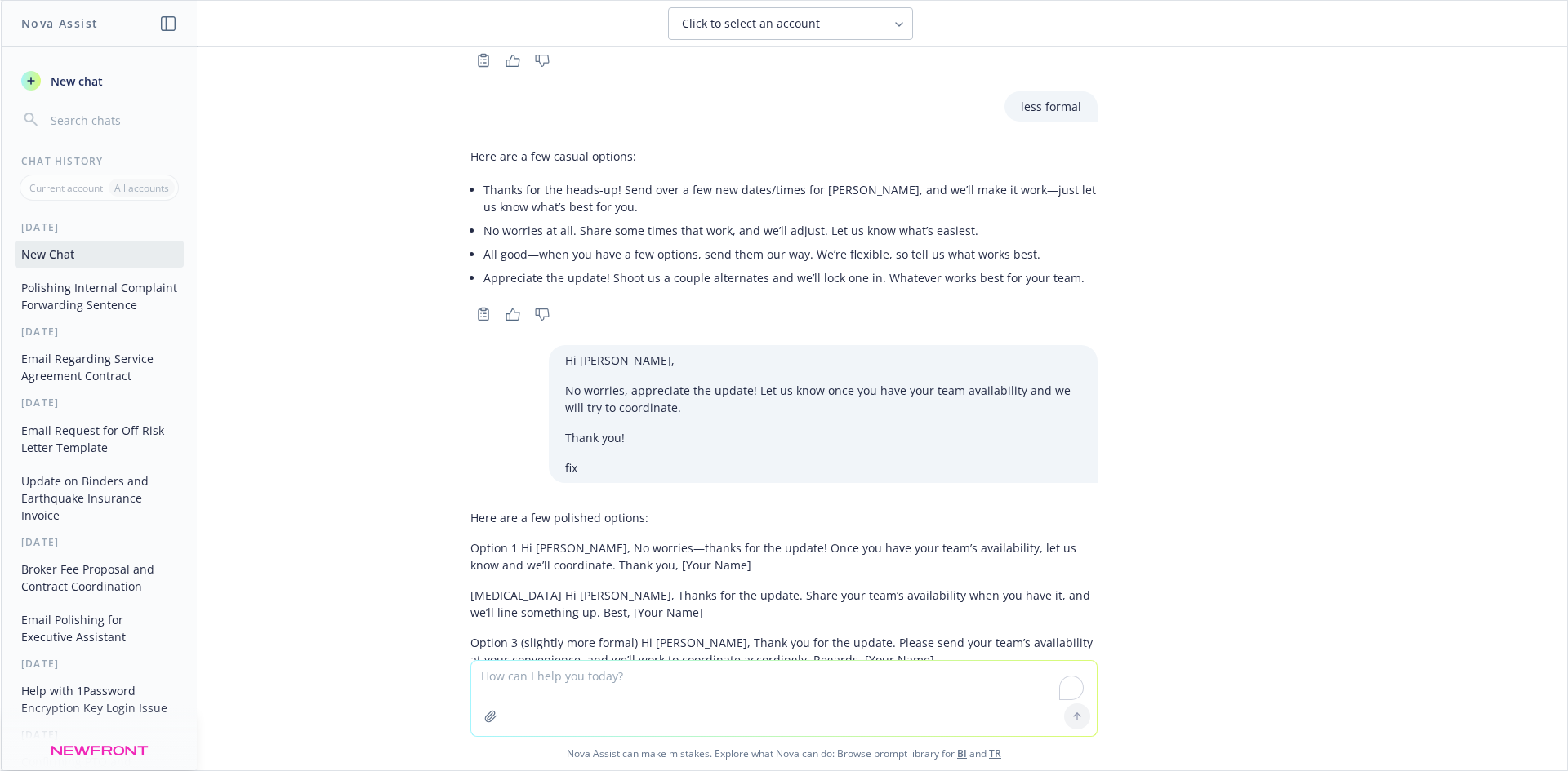
scroll to position [3116, 0]
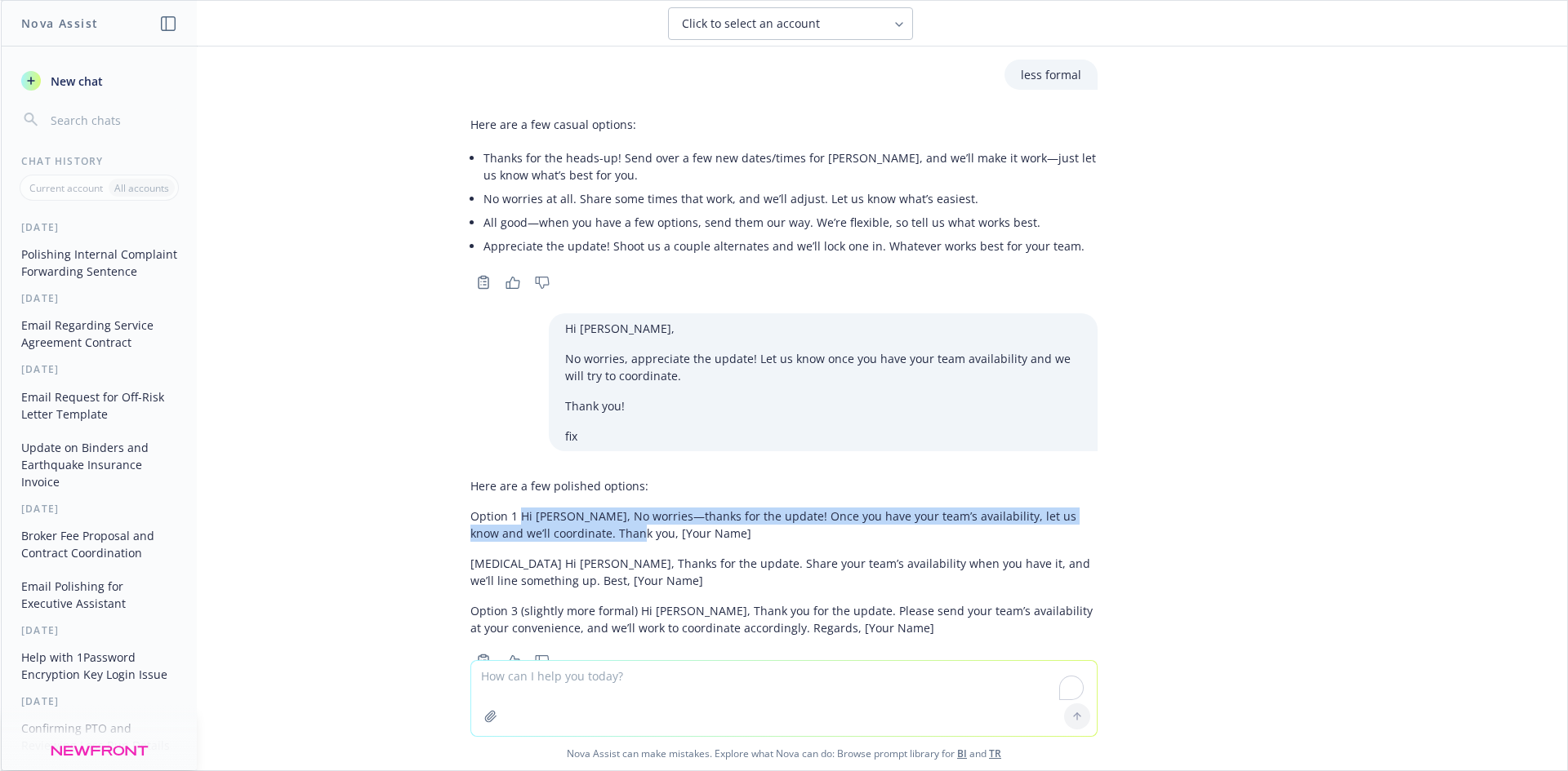
drag, startPoint x: 510, startPoint y: 465, endPoint x: 581, endPoint y: 483, distance: 73.2
click at [581, 507] on p "Option 1 Hi [PERSON_NAME], No worries—thanks for the update! Once you have your…" at bounding box center [783, 524] width 627 height 34
copy p "Hi [PERSON_NAME], No worries—thanks for the update! Once you have your team’s a…"
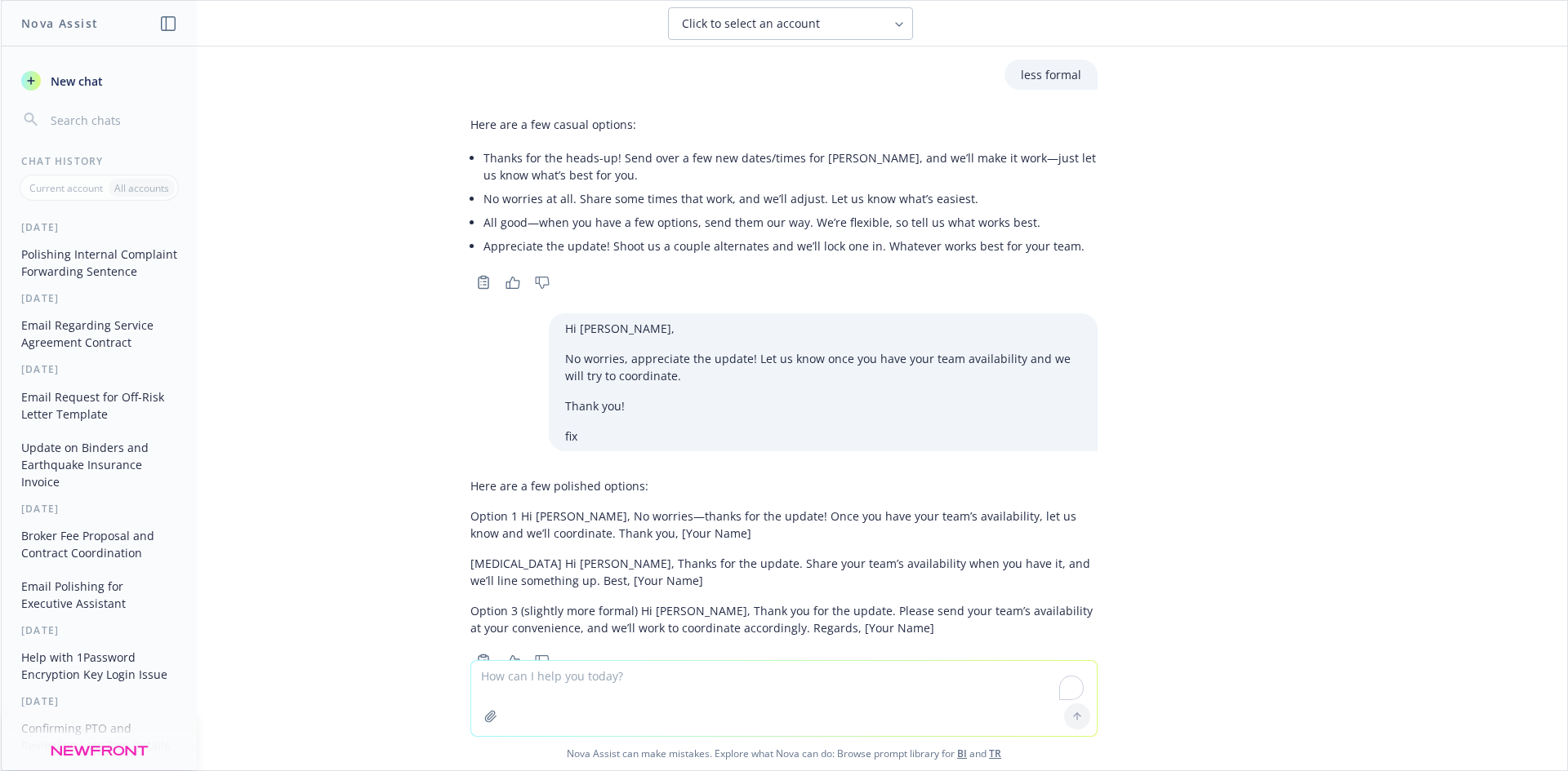
click at [555, 688] on textarea "To enrich screen reader interactions, please activate Accessibility in Grammarl…" at bounding box center [783, 698] width 625 height 75
paste textarea "Hi @[PERSON_NAME] yes, [PERSON_NAME] is included on the calendar assistant. Als…"
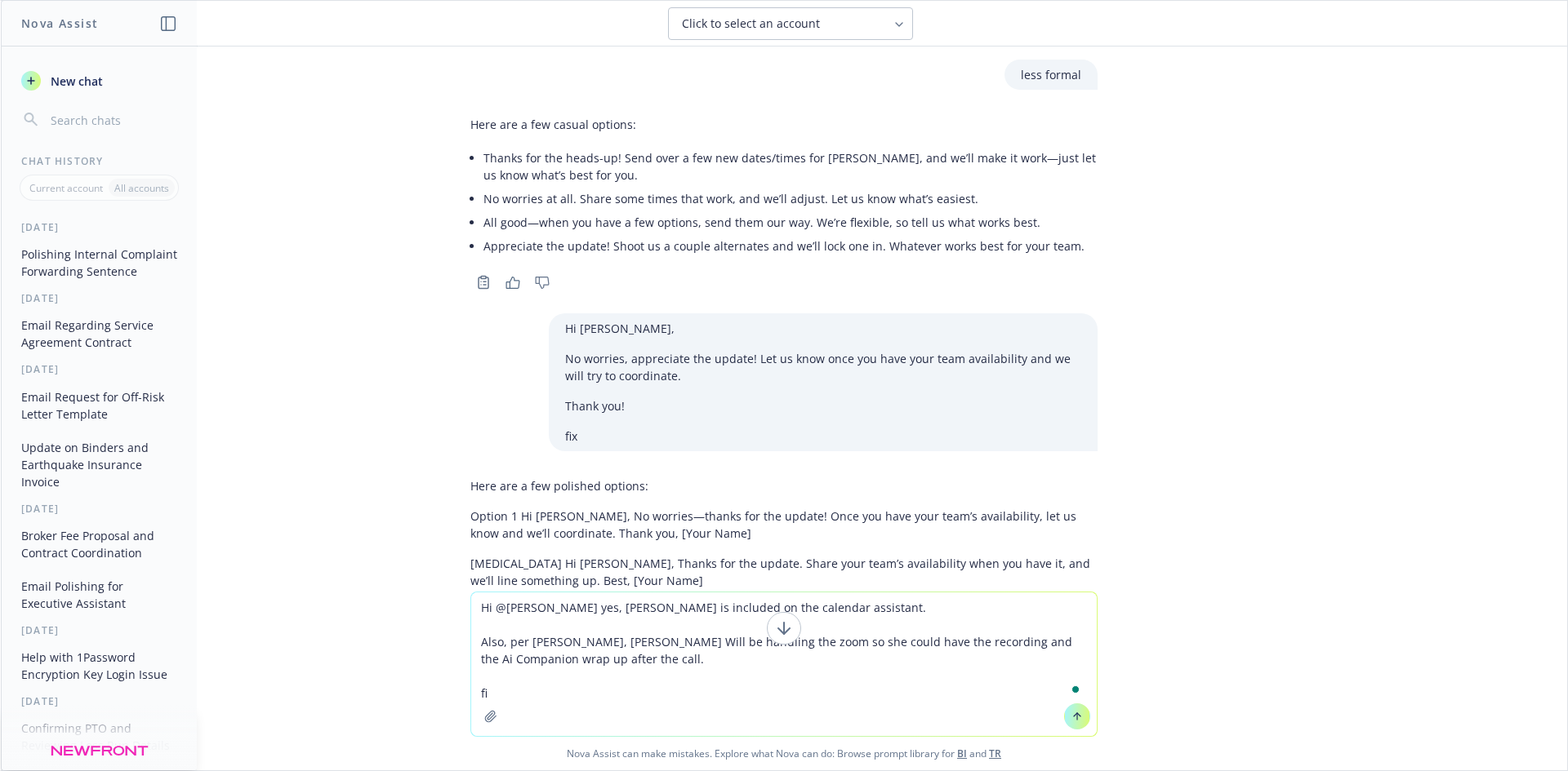
type textarea "Hi @[PERSON_NAME] yes, [PERSON_NAME] is included on the calendar assistant. Als…"
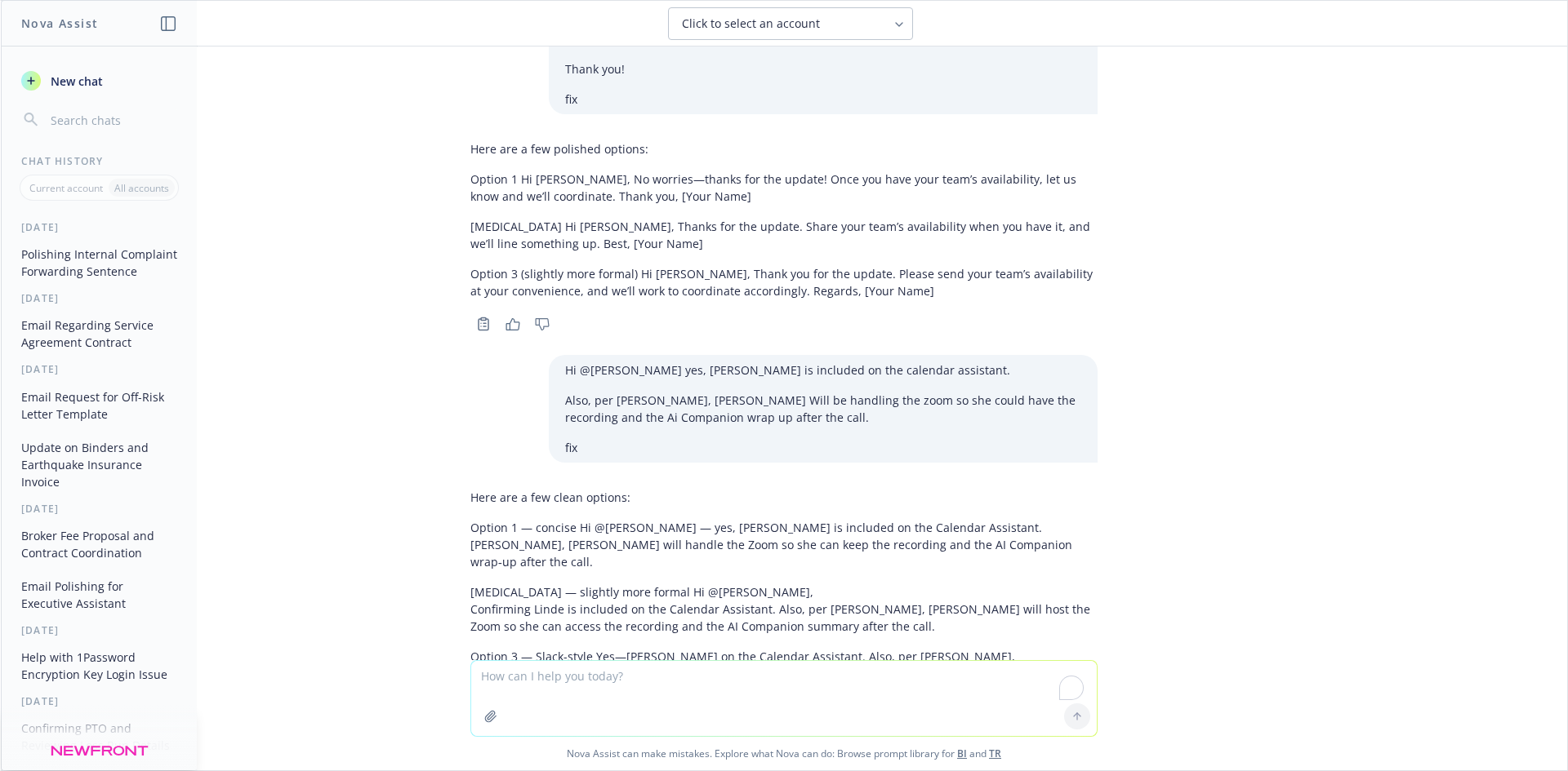
scroll to position [3482, 0]
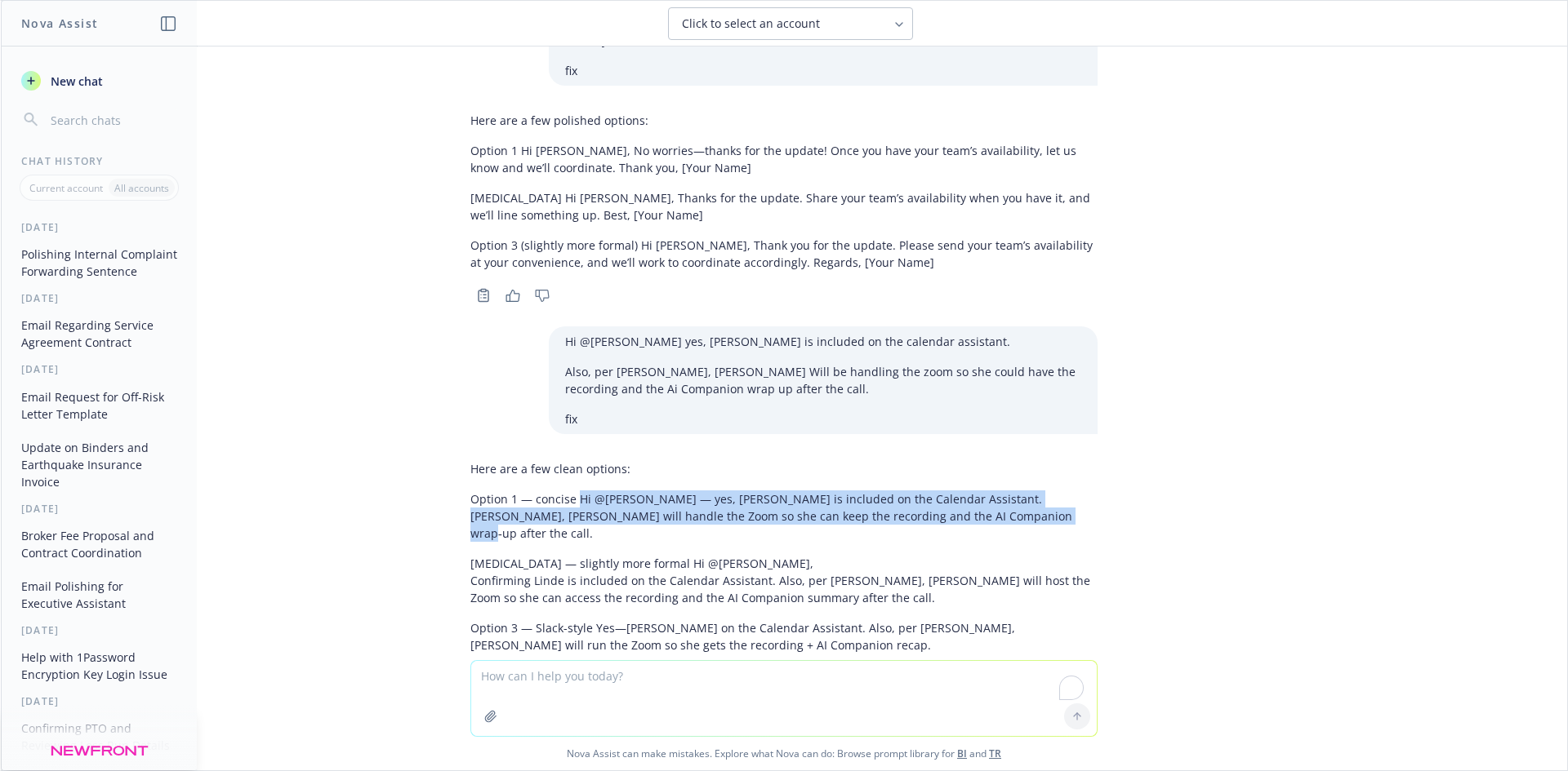
drag, startPoint x: 565, startPoint y: 445, endPoint x: 1051, endPoint y: 481, distance: 487.3
click at [1062, 490] on p "Option 1 — concise Hi @[PERSON_NAME] — yes, [PERSON_NAME] is included on the Ca…" at bounding box center [783, 515] width 627 height 51
copy p "Hi @[PERSON_NAME] — yes, Linde is included on the Calendar Assistant. [PERSON_N…"
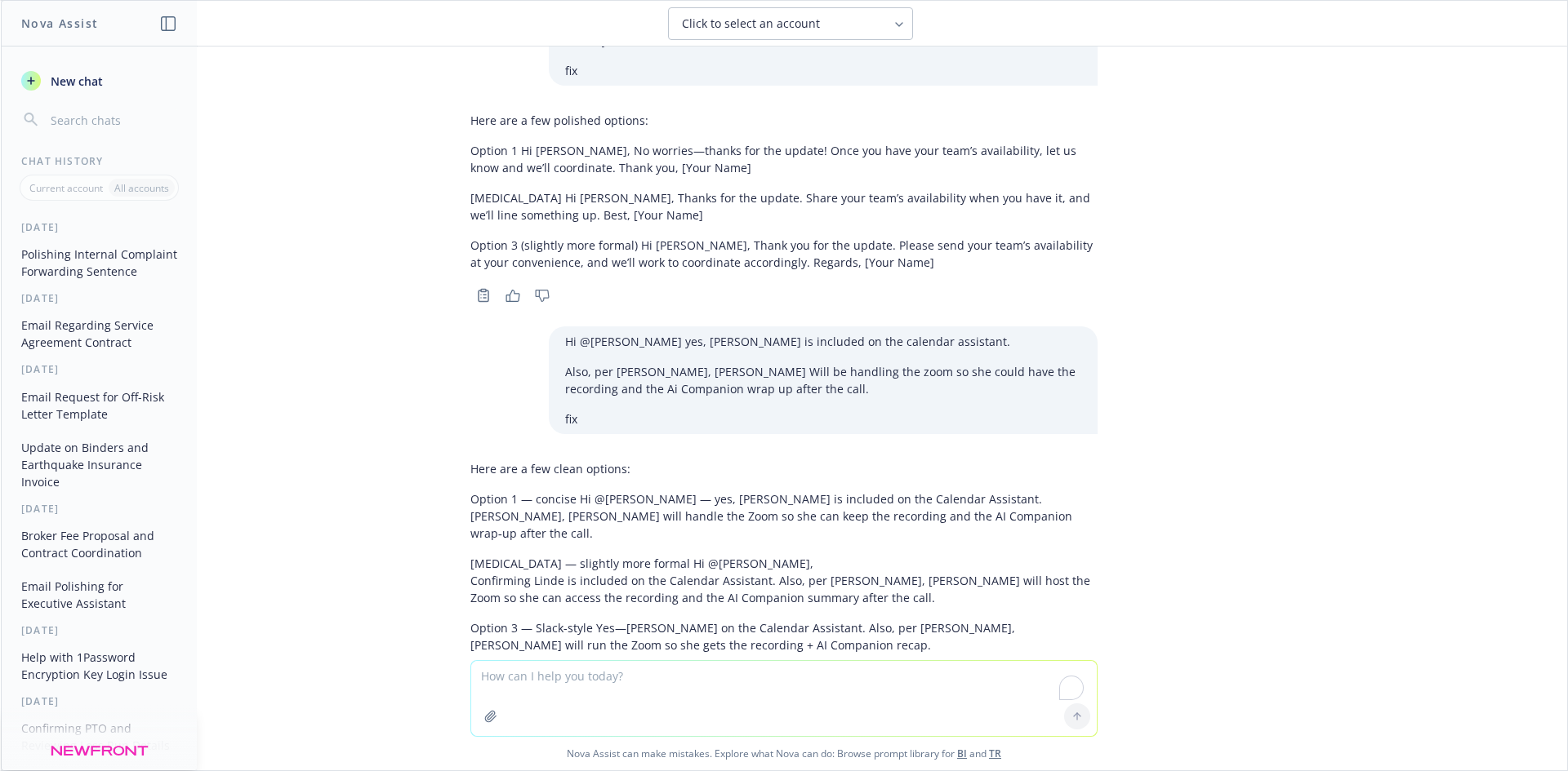
click at [725, 673] on textarea "To enrich screen reader interactions, please activate Accessibility in Grammarl…" at bounding box center [783, 698] width 625 height 75
paste textarea "Hi @[PERSON_NAME] Hope you're doping well! I confirmed with ICS team the meetin…"
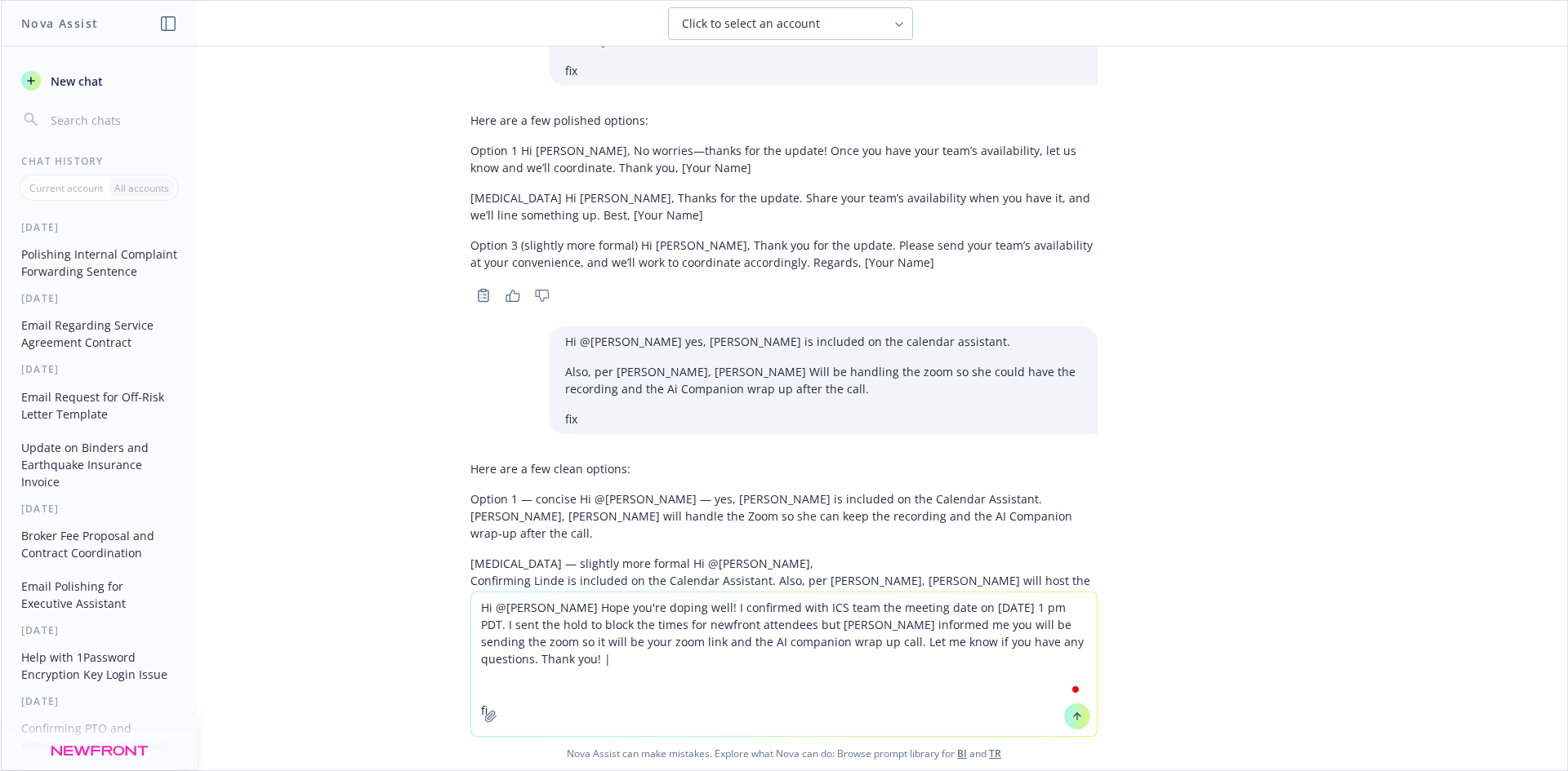
type textarea "Hi @[PERSON_NAME] Hope you're doping well! I confirmed with ICS team the meetin…"
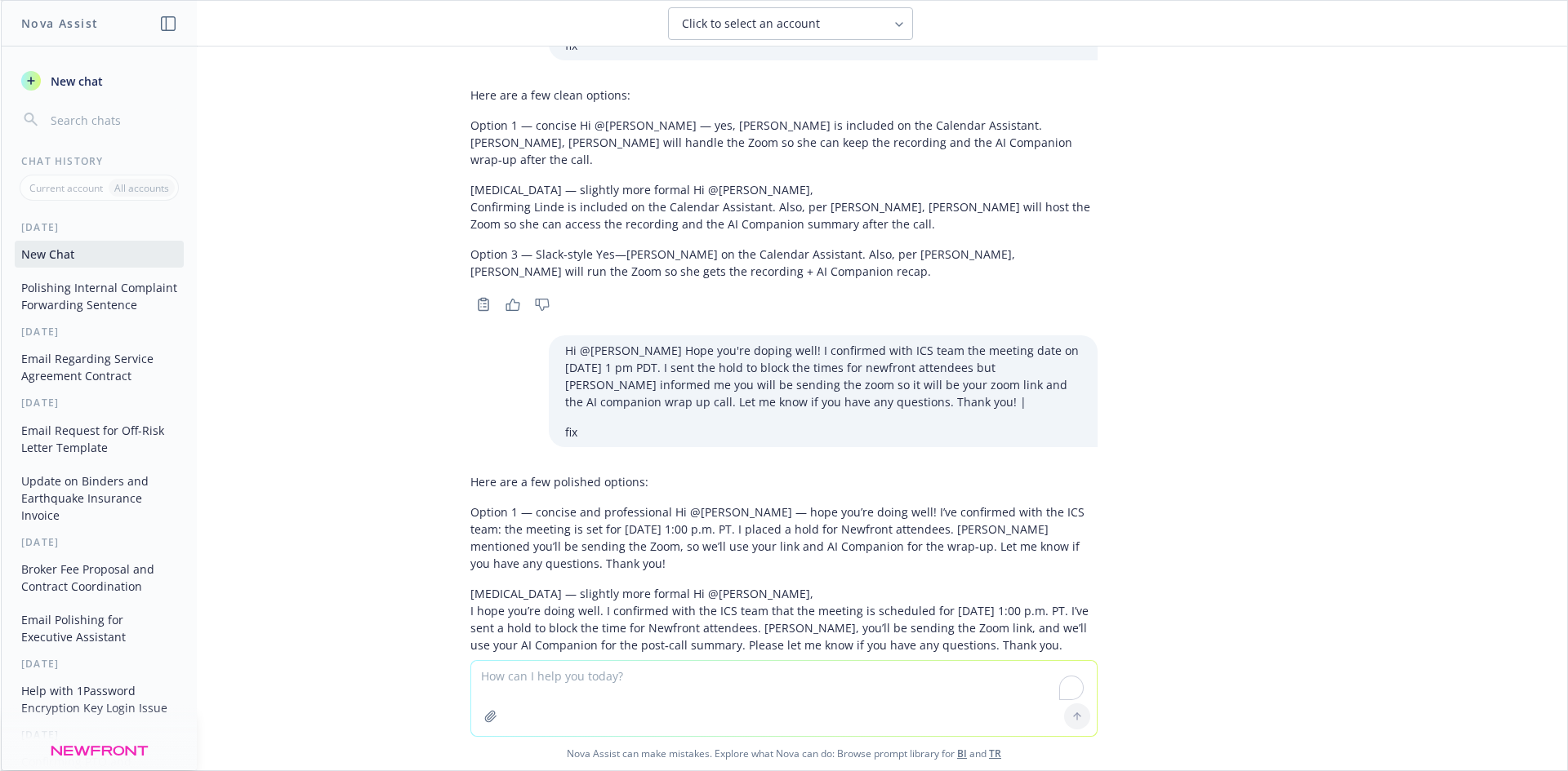
scroll to position [3920, 0]
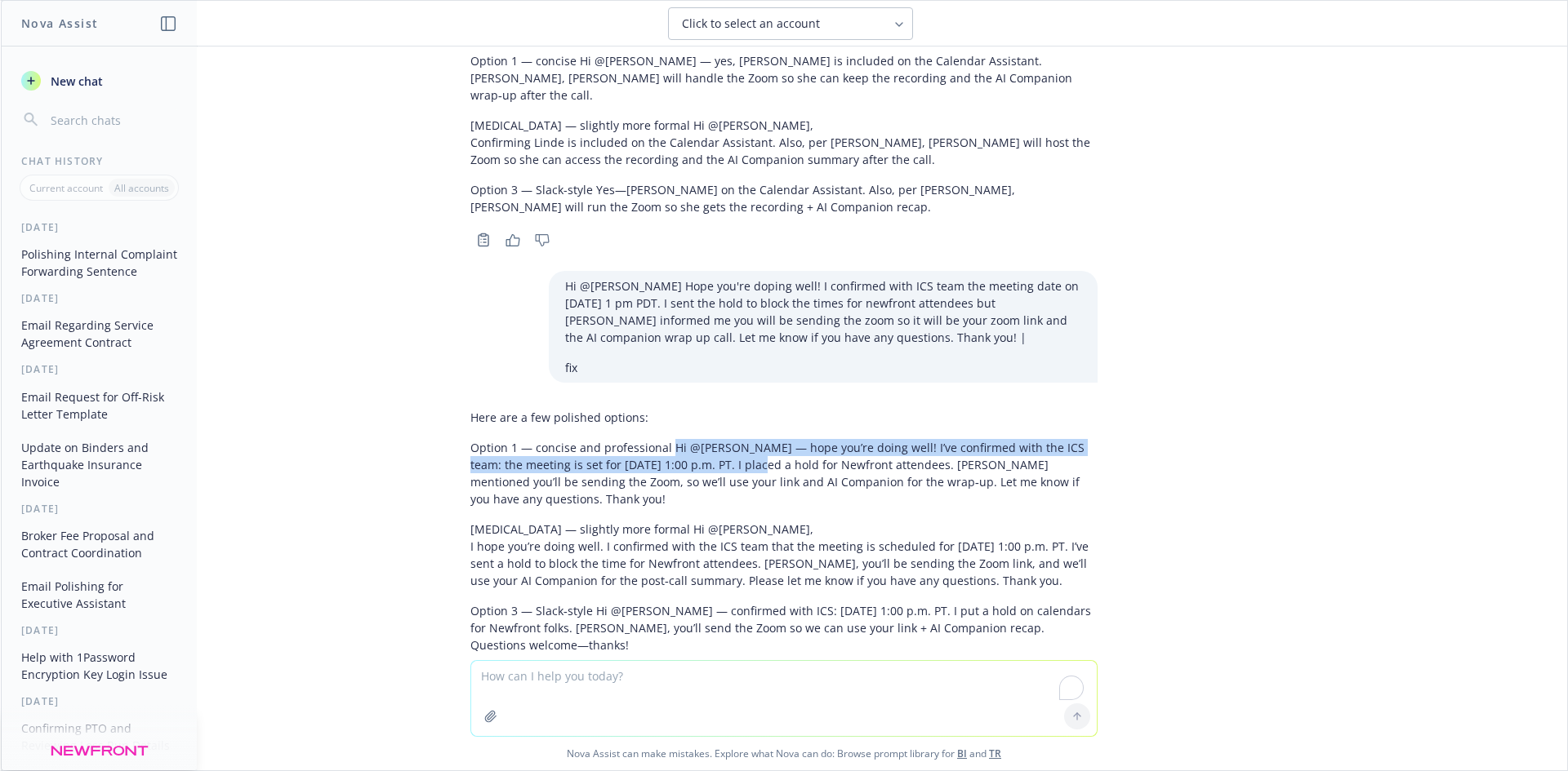
drag, startPoint x: 655, startPoint y: 378, endPoint x: 731, endPoint y: 392, distance: 77.3
click at [731, 439] on p "Option 1 — concise and professional Hi @[PERSON_NAME] — hope you’re doing well!…" at bounding box center [783, 473] width 627 height 68
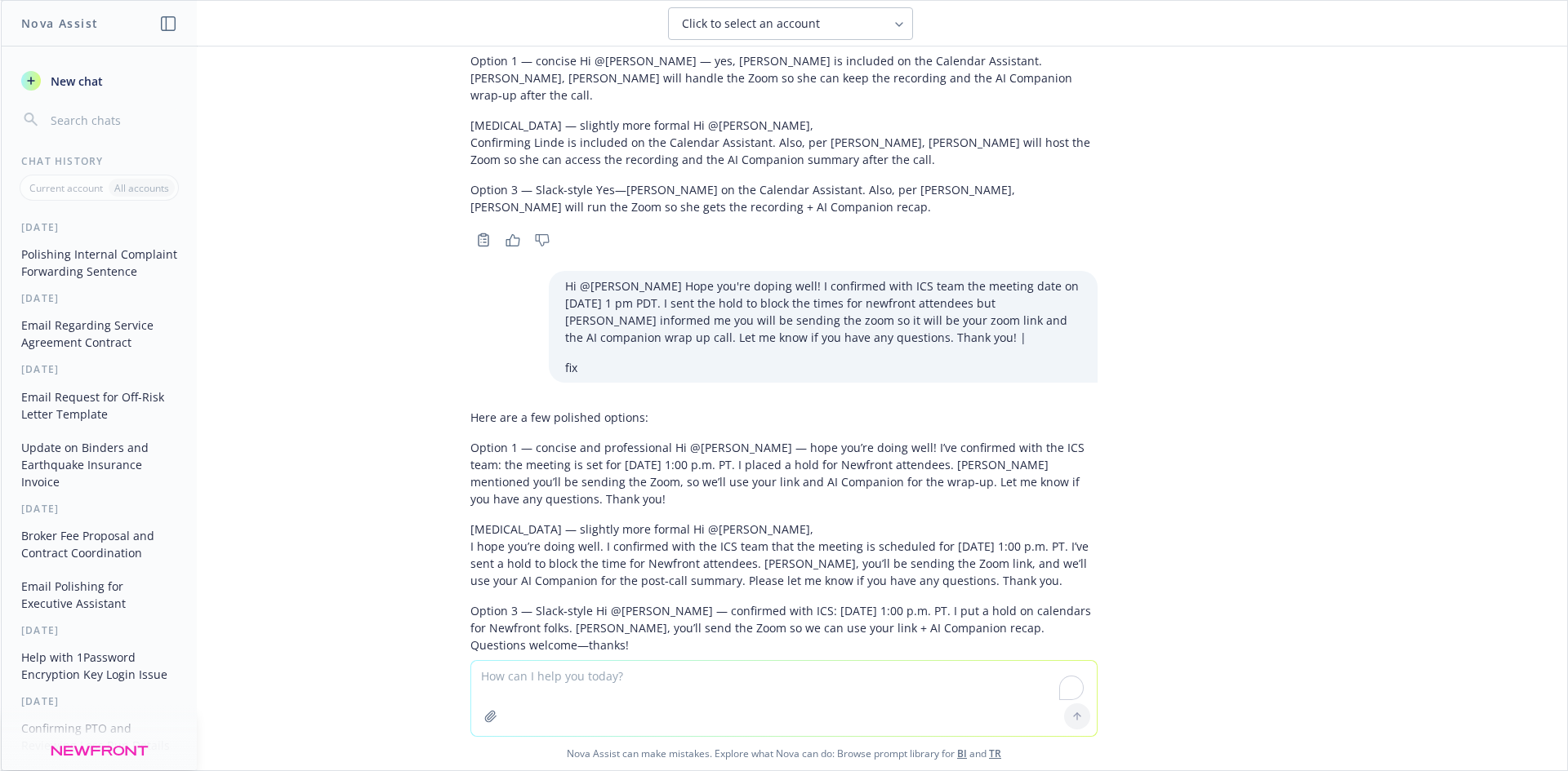
drag, startPoint x: 679, startPoint y: 445, endPoint x: 710, endPoint y: 420, distance: 39.8
click at [684, 442] on div "Here are a few polished options: Option 1 — concise and professional Hi @[PERSO…" at bounding box center [783, 532] width 627 height 258
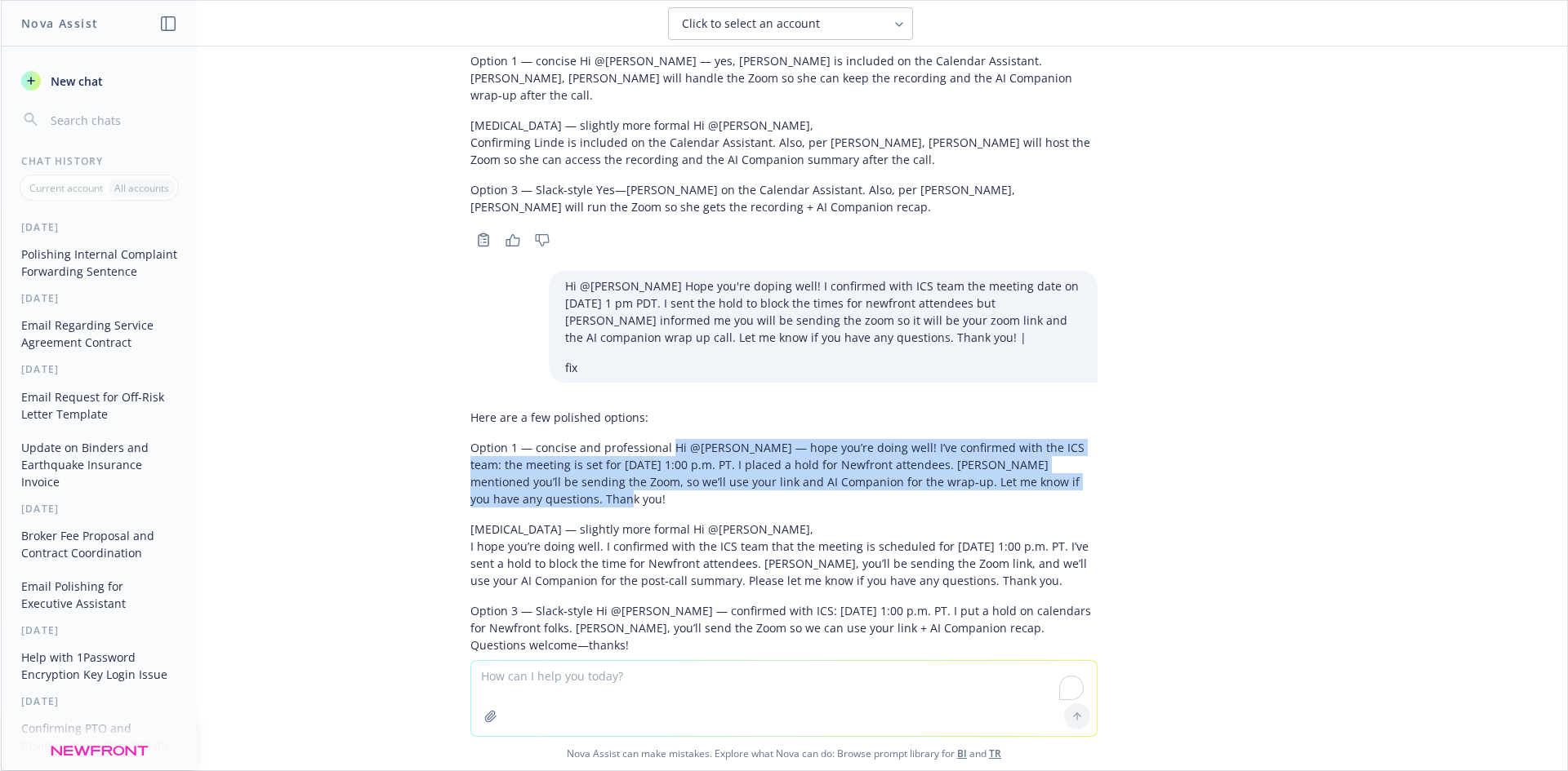
drag, startPoint x: 658, startPoint y: 373, endPoint x: 736, endPoint y: 424, distance: 93.2
click at [736, 439] on p "Option 1 — concise and professional Hi @[PERSON_NAME] — hope you’re doing well!…" at bounding box center [783, 473] width 627 height 68
copy p "Hi @[PERSON_NAME] — hope you’re doing well! I’ve confirmed with the ICS team: t…"
